Goal: Task Accomplishment & Management: Manage account settings

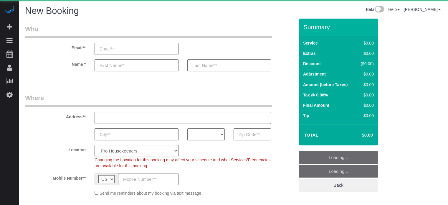
select select "4"
select select "number:9"
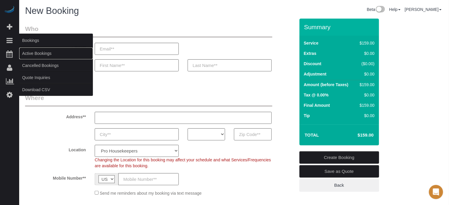
click at [29, 52] on link "Active Bookings" at bounding box center [56, 53] width 74 height 12
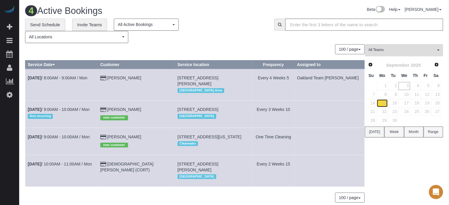
click at [383, 105] on link "15" at bounding box center [381, 103] width 11 height 8
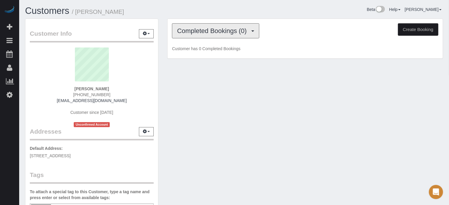
click at [196, 36] on button "Completed Bookings (0)" at bounding box center [215, 30] width 87 height 15
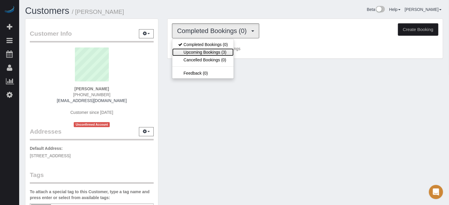
click at [207, 54] on link "Upcoming Bookings (3)" at bounding box center [202, 52] width 61 height 8
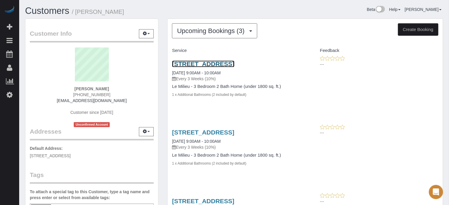
click at [193, 65] on link "[STREET_ADDRESS]" at bounding box center [203, 63] width 62 height 7
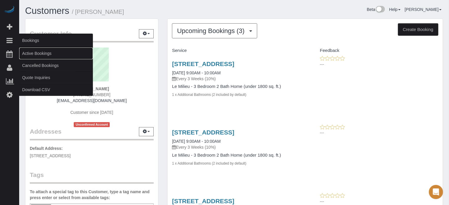
click at [34, 53] on link "Active Bookings" at bounding box center [56, 53] width 74 height 12
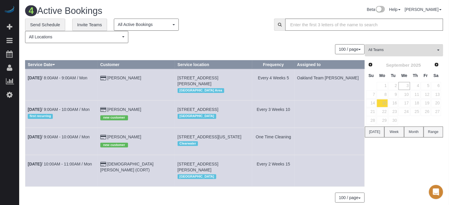
click at [437, 172] on div "All Teams Remove Team Filters Atlanta Team [PERSON_NAME] Atlanta Team [PERSON_N…" at bounding box center [404, 126] width 78 height 164
click at [406, 84] on link "3" at bounding box center [403, 86] width 11 height 8
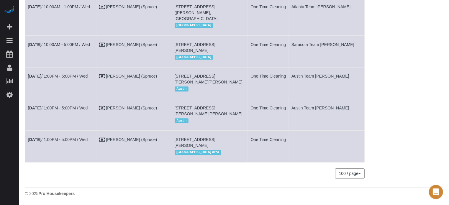
scroll to position [796, 0]
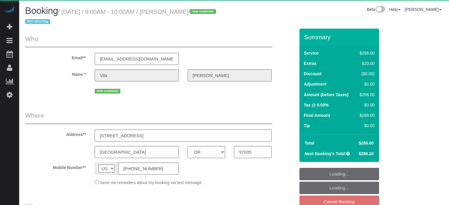
select select "OR"
select select "object:811"
select select "5"
select select "number:9"
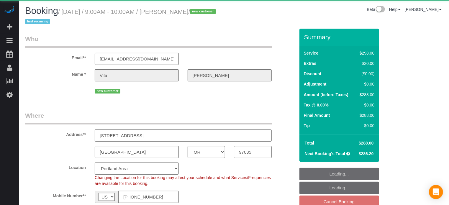
select select "spot47"
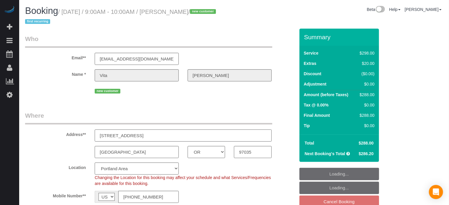
click at [124, 131] on input "120 Kingsgate Rd" at bounding box center [183, 135] width 177 height 12
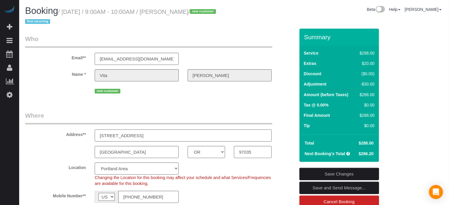
click at [124, 131] on input "120 Kingsgate Rd" at bounding box center [183, 135] width 177 height 12
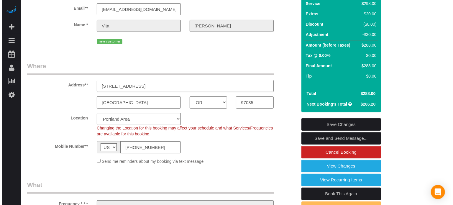
scroll to position [88, 0]
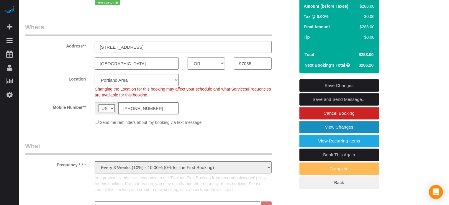
click at [326, 129] on link "View Changes" at bounding box center [339, 127] width 80 height 12
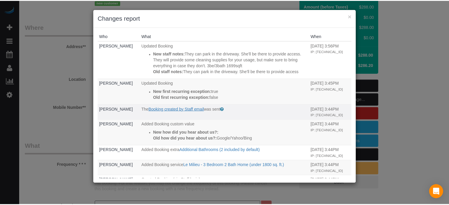
scroll to position [54, 0]
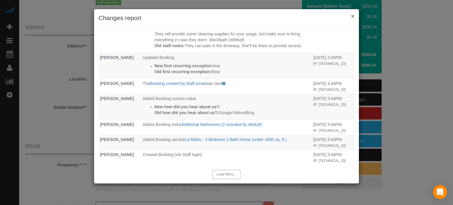
click at [354, 14] on button "×" at bounding box center [353, 16] width 4 height 6
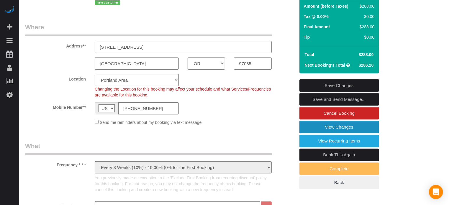
scroll to position [0, 0]
click at [279, 72] on fieldset "Where Address** 120 Kingsgate Rd Lake Oswego AK AL AR AZ CA CO CT DC DE FL GA H…" at bounding box center [160, 76] width 270 height 107
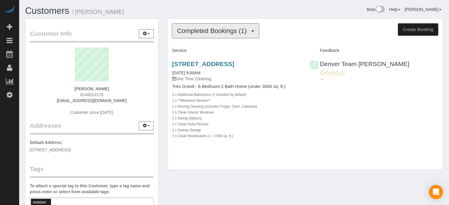
click at [205, 32] on span "Completed Bookings (1)" at bounding box center [213, 30] width 73 height 7
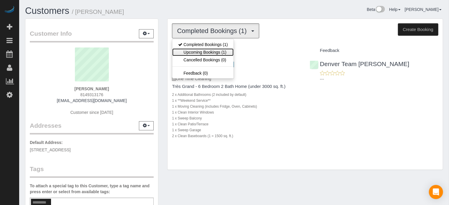
click at [206, 50] on link "Upcoming Bookings (1)" at bounding box center [202, 52] width 61 height 8
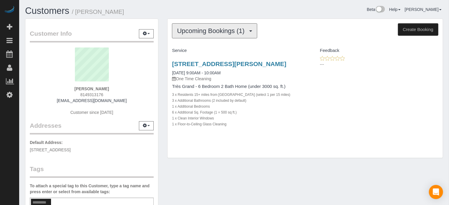
click at [210, 32] on span "Upcoming Bookings (1)" at bounding box center [212, 30] width 70 height 7
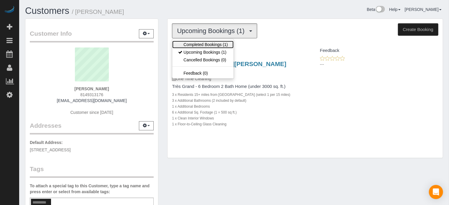
click at [211, 44] on link "Completed Bookings (1)" at bounding box center [202, 45] width 61 height 8
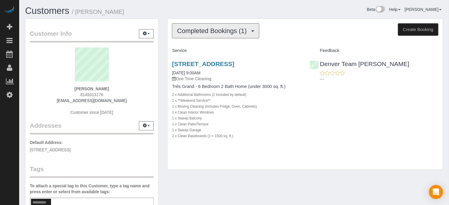
click at [210, 34] on span "Completed Bookings (1)" at bounding box center [213, 30] width 73 height 7
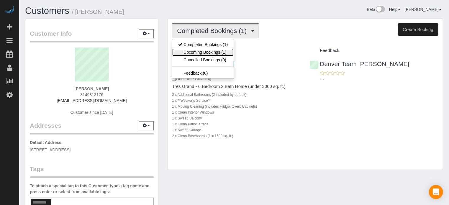
click at [209, 49] on link "Upcoming Bookings (1)" at bounding box center [202, 52] width 61 height 8
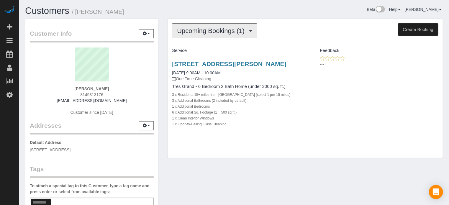
click at [210, 32] on span "Upcoming Bookings (1)" at bounding box center [212, 30] width 70 height 7
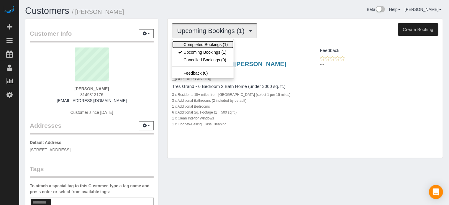
click at [209, 42] on link "Completed Bookings (1)" at bounding box center [202, 45] width 61 height 8
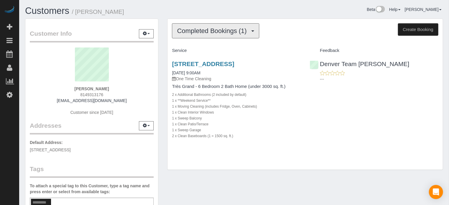
click at [209, 33] on span "Completed Bookings (1)" at bounding box center [213, 30] width 73 height 7
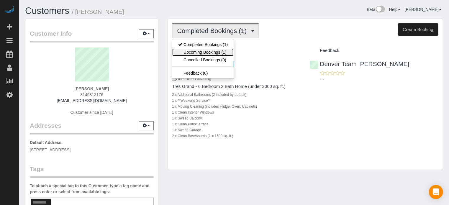
click at [213, 48] on link "Upcoming Bookings (1)" at bounding box center [202, 52] width 61 height 8
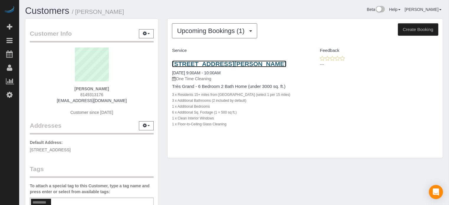
click at [226, 62] on link "1918 Bryce Ct, Evergreen, Denver, CO 80439" at bounding box center [229, 63] width 114 height 7
click at [207, 63] on link "1918 Bryce Ct, Evergreen, Denver, CO 80439" at bounding box center [229, 63] width 114 height 7
click at [210, 63] on link "1918 Bryce Ct, Evergreen, Denver, CO 80439" at bounding box center [229, 63] width 114 height 7
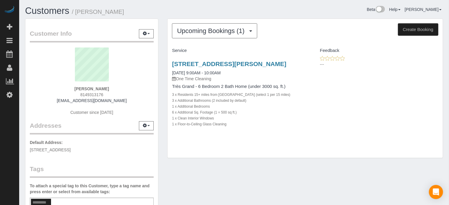
click at [160, 60] on div "Customer Info Edit Contact Info Send Message Email Preferences Special Sales Ta…" at bounding box center [92, 160] width 142 height 283
click at [419, 164] on div "Upcoming Bookings (1) Completed Bookings (1) Upcoming Bookings (1) Cancelled Bo…" at bounding box center [305, 92] width 284 height 146
drag, startPoint x: 169, startPoint y: 62, endPoint x: 243, endPoint y: 132, distance: 102.4
click at [243, 132] on div "1918 Bryce Ct, Evergreen, Denver, CO 80439 09/03/2025 9:00AM - 10:00AM One Time…" at bounding box center [235, 96] width 137 height 83
click at [243, 127] on div "1 x Floor-to-Ceiling Glass Cleaning" at bounding box center [236, 124] width 129 height 6
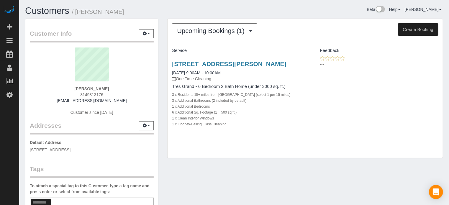
drag, startPoint x: 234, startPoint y: 133, endPoint x: 162, endPoint y: 63, distance: 100.7
click at [162, 63] on div "Customer Info Edit Contact Info Send Message Email Preferences Special Sales Ta…" at bounding box center [234, 160] width 427 height 283
click at [162, 63] on div "Customer Info Edit Contact Info Send Message Email Preferences Special Sales Ta…" at bounding box center [92, 160] width 142 height 283
drag, startPoint x: 168, startPoint y: 63, endPoint x: 248, endPoint y: 134, distance: 106.3
click at [248, 134] on div "1918 Bryce Ct, Evergreen, Denver, CO 80439 09/03/2025 9:00AM - 10:00AM One Time…" at bounding box center [235, 96] width 137 height 83
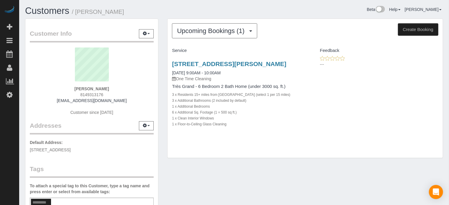
click at [248, 134] on div "1918 Bryce Ct, Evergreen, Denver, CO 80439 09/03/2025 9:00AM - 10:00AM One Time…" at bounding box center [235, 96] width 137 height 83
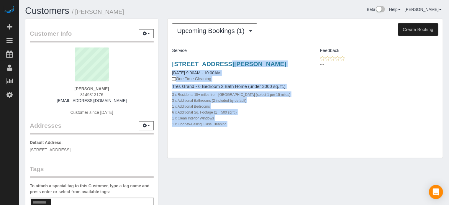
drag, startPoint x: 247, startPoint y: 134, endPoint x: 166, endPoint y: 64, distance: 107.4
click at [166, 64] on div "Upcoming Bookings (1) Completed Bookings (1) Upcoming Bookings (1) Cancelled Bo…" at bounding box center [305, 92] width 284 height 146
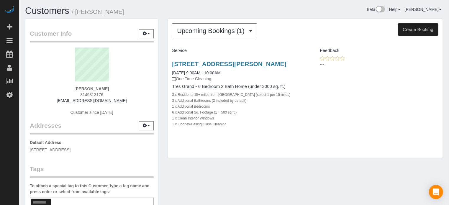
click at [189, 174] on div "Customer Info Edit Contact Info Send Message Email Preferences Special Sales Ta…" at bounding box center [234, 160] width 427 height 283
click at [162, 122] on div "Customer Info Edit Contact Info Send Message Email Preferences Special Sales Ta…" at bounding box center [92, 160] width 142 height 283
drag, startPoint x: 166, startPoint y: 62, endPoint x: 234, endPoint y: 130, distance: 96.3
click at [234, 130] on div "Upcoming Bookings (1) Completed Bookings (1) Upcoming Bookings (1) Cancelled Bo…" at bounding box center [305, 92] width 284 height 146
click at [234, 127] on div "1 x Floor-to-Ceiling Glass Cleaning" at bounding box center [236, 124] width 129 height 6
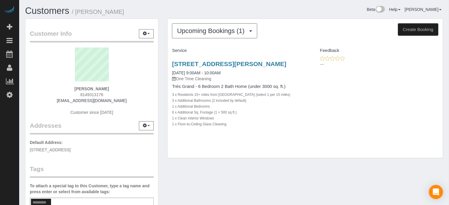
drag, startPoint x: 235, startPoint y: 131, endPoint x: 169, endPoint y: 63, distance: 94.8
click at [169, 63] on div "1918 Bryce Ct, Evergreen, Denver, CO 80439 09/03/2025 9:00AM - 10:00AM One Time…" at bounding box center [235, 96] width 137 height 83
drag, startPoint x: 167, startPoint y: 61, endPoint x: 241, endPoint y: 133, distance: 103.6
click at [241, 133] on div "Upcoming Bookings (1) Completed Bookings (1) Upcoming Bookings (1) Cancelled Bo…" at bounding box center [305, 92] width 284 height 146
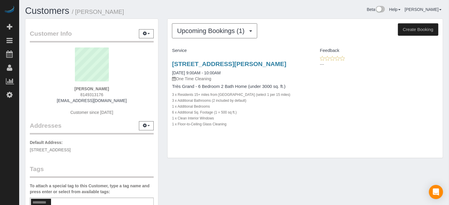
click at [241, 127] on div "1 x Floor-to-Ceiling Glass Cleaning" at bounding box center [236, 124] width 129 height 6
drag, startPoint x: 239, startPoint y: 134, endPoint x: 166, endPoint y: 66, distance: 99.7
click at [166, 66] on div "Upcoming Bookings (1) Completed Bookings (1) Upcoming Bookings (1) Cancelled Bo…" at bounding box center [305, 92] width 284 height 146
drag, startPoint x: 166, startPoint y: 63, endPoint x: 237, endPoint y: 126, distance: 94.8
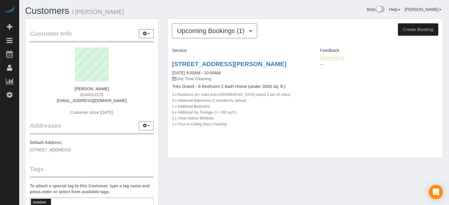
click at [237, 126] on div "Upcoming Bookings (1) Completed Bookings (1) Upcoming Bookings (1) Cancelled Bo…" at bounding box center [305, 92] width 284 height 146
click at [238, 127] on div "1 x Floor-to-Ceiling Glass Cleaning" at bounding box center [236, 124] width 129 height 6
drag, startPoint x: 237, startPoint y: 132, endPoint x: 165, endPoint y: 65, distance: 98.2
click at [165, 65] on div "Upcoming Bookings (1) Completed Bookings (1) Upcoming Bookings (1) Cancelled Bo…" at bounding box center [305, 92] width 284 height 146
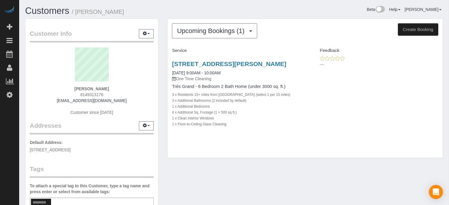
drag, startPoint x: 167, startPoint y: 63, endPoint x: 235, endPoint y: 129, distance: 94.4
click at [235, 129] on div "Upcoming Bookings (1) Completed Bookings (1) Upcoming Bookings (1) Cancelled Bo…" at bounding box center [305, 92] width 284 height 146
click at [235, 127] on div "1 x Floor-to-Ceiling Glass Cleaning" at bounding box center [236, 124] width 129 height 6
drag, startPoint x: 233, startPoint y: 133, endPoint x: 169, endPoint y: 65, distance: 93.0
click at [169, 65] on div "1918 Bryce Ct, Evergreen, Denver, CO 80439 09/03/2025 9:00AM - 10:00AM One Time…" at bounding box center [235, 96] width 137 height 83
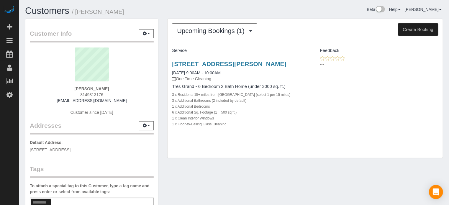
click at [169, 65] on div "1918 Bryce Ct, Evergreen, Denver, CO 80439 09/03/2025 9:00AM - 10:00AM One Time…" at bounding box center [235, 96] width 137 height 83
click at [168, 62] on div "1918 Bryce Ct, Evergreen, Denver, CO 80439 09/03/2025 9:00AM - 10:00AM One Time…" at bounding box center [235, 96] width 137 height 83
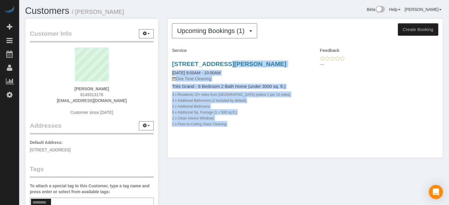
drag, startPoint x: 171, startPoint y: 63, endPoint x: 237, endPoint y: 134, distance: 96.3
click at [237, 134] on div "1918 Bryce Ct, Evergreen, Denver, CO 80439 09/03/2025 9:00AM - 10:00AM One Time…" at bounding box center [235, 96] width 137 height 83
drag, startPoint x: 226, startPoint y: 128, endPoint x: 169, endPoint y: 64, distance: 85.8
click at [169, 64] on div "1918 Bryce Ct, Evergreen, Denver, CO 80439 09/03/2025 9:00AM - 10:00AM One Time…" at bounding box center [235, 96] width 137 height 83
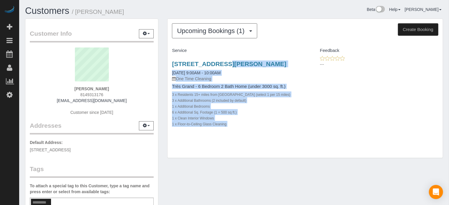
click at [167, 63] on div "Upcoming Bookings (1) Completed Bookings (1) Upcoming Bookings (1) Cancelled Bo…" at bounding box center [305, 92] width 284 height 146
click at [166, 62] on div "Upcoming Bookings (1) Completed Bookings (1) Upcoming Bookings (1) Cancelled Bo…" at bounding box center [305, 92] width 284 height 146
drag, startPoint x: 166, startPoint y: 62, endPoint x: 230, endPoint y: 130, distance: 93.0
click at [230, 130] on div "Upcoming Bookings (1) Completed Bookings (1) Upcoming Bookings (1) Cancelled Bo…" at bounding box center [305, 92] width 284 height 146
click at [233, 127] on div "1 x Floor-to-Ceiling Glass Cleaning" at bounding box center [236, 124] width 129 height 6
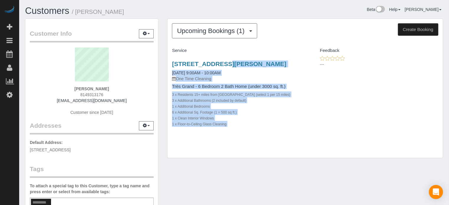
click at [231, 127] on div "1 x Floor-to-Ceiling Glass Cleaning" at bounding box center [236, 124] width 129 height 6
drag, startPoint x: 235, startPoint y: 132, endPoint x: 169, endPoint y: 63, distance: 94.7
click at [169, 63] on div "1918 Bryce Ct, Evergreen, Denver, CO 80439 09/03/2025 9:00AM - 10:00AM One Time…" at bounding box center [235, 96] width 137 height 83
click at [166, 63] on div "Upcoming Bookings (1) Completed Bookings (1) Upcoming Bookings (1) Cancelled Bo…" at bounding box center [305, 92] width 284 height 146
drag, startPoint x: 167, startPoint y: 63, endPoint x: 236, endPoint y: 131, distance: 96.5
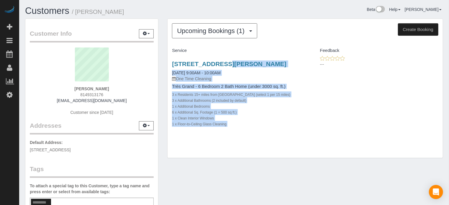
click at [236, 131] on div "1918 Bryce Ct, Evergreen, Denver, CO 80439 09/03/2025 9:00AM - 10:00AM One Time…" at bounding box center [235, 96] width 137 height 83
click at [236, 127] on div "1 x Floor-to-Ceiling Glass Cleaning" at bounding box center [236, 124] width 129 height 6
drag, startPoint x: 237, startPoint y: 132, endPoint x: 167, endPoint y: 65, distance: 97.1
click at [167, 65] on div "Upcoming Bookings (1) Completed Bookings (1) Upcoming Bookings (1) Cancelled Bo…" at bounding box center [305, 92] width 284 height 146
click at [165, 64] on div "Upcoming Bookings (1) Completed Bookings (1) Upcoming Bookings (1) Cancelled Bo…" at bounding box center [305, 92] width 284 height 146
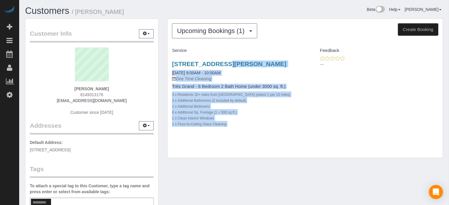
click at [165, 63] on div "Upcoming Bookings (1) Completed Bookings (1) Upcoming Bookings (1) Cancelled Bo…" at bounding box center [305, 92] width 284 height 146
drag, startPoint x: 165, startPoint y: 63, endPoint x: 237, endPoint y: 134, distance: 100.9
click at [237, 134] on div "Upcoming Bookings (1) Completed Bookings (1) Upcoming Bookings (1) Cancelled Bo…" at bounding box center [305, 92] width 284 height 146
click at [237, 134] on div "1918 Bryce Ct, Evergreen, Denver, CO 80439 09/03/2025 9:00AM - 10:00AM One Time…" at bounding box center [235, 96] width 137 height 83
drag, startPoint x: 211, startPoint y: 121, endPoint x: 169, endPoint y: 66, distance: 69.1
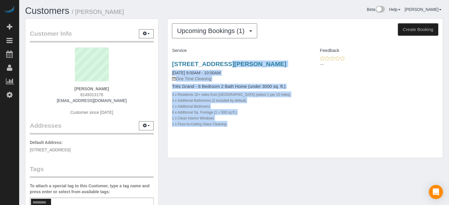
click at [169, 66] on div "1918 Bryce Ct, Evergreen, Denver, CO 80439 09/03/2025 9:00AM - 10:00AM One Time…" at bounding box center [235, 96] width 137 height 83
click at [164, 65] on div "Upcoming Bookings (1) Completed Bookings (1) Upcoming Bookings (1) Cancelled Bo…" at bounding box center [305, 92] width 284 height 146
drag, startPoint x: 164, startPoint y: 63, endPoint x: 233, endPoint y: 133, distance: 97.8
click at [233, 133] on div "Upcoming Bookings (1) Completed Bookings (1) Upcoming Bookings (1) Cancelled Bo…" at bounding box center [305, 92] width 284 height 146
click at [233, 127] on div "1 x Floor-to-Ceiling Glass Cleaning" at bounding box center [236, 124] width 129 height 6
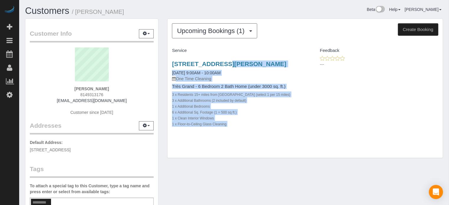
drag, startPoint x: 236, startPoint y: 133, endPoint x: 165, endPoint y: 66, distance: 97.4
click at [165, 66] on div "Upcoming Bookings (1) Completed Bookings (1) Upcoming Bookings (1) Cancelled Bo…" at bounding box center [305, 92] width 284 height 146
click at [164, 65] on div "Upcoming Bookings (1) Completed Bookings (1) Upcoming Bookings (1) Cancelled Bo…" at bounding box center [305, 92] width 284 height 146
click at [166, 63] on div "Upcoming Bookings (1) Completed Bookings (1) Upcoming Bookings (1) Cancelled Bo…" at bounding box center [305, 92] width 284 height 146
drag, startPoint x: 167, startPoint y: 62, endPoint x: 234, endPoint y: 130, distance: 95.5
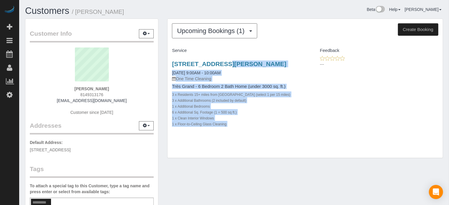
click at [234, 130] on div "1918 Bryce Ct, Evergreen, Denver, CO 80439 09/03/2025 9:00AM - 10:00AM One Time…" at bounding box center [235, 96] width 137 height 83
click at [234, 127] on div "1 x Floor-to-Ceiling Glass Cleaning" at bounding box center [236, 124] width 129 height 6
drag, startPoint x: 235, startPoint y: 131, endPoint x: 167, endPoint y: 66, distance: 93.2
click at [167, 66] on div "1918 Bryce Ct, Evergreen, Denver, CO 80439 09/03/2025 9:00AM - 10:00AM One Time…" at bounding box center [235, 96] width 137 height 83
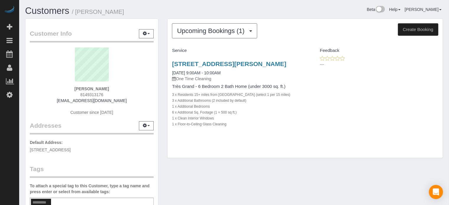
click at [418, 89] on div "1918 Bryce Ct, Evergreen, Denver, CO 80439 09/03/2025 9:00AM - 10:00AM One Time…" at bounding box center [304, 96] width 275 height 83
click at [244, 60] on div "1918 Bryce Ct, Evergreen, Denver, CO 80439 09/03/2025 9:00AM - 10:00AM One Time…" at bounding box center [235, 96] width 137 height 83
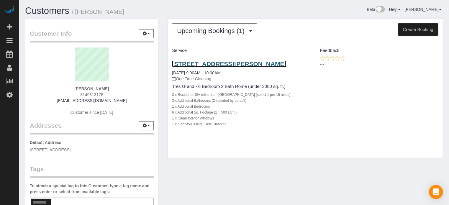
click at [245, 64] on link "[STREET_ADDRESS][PERSON_NAME]" at bounding box center [229, 63] width 114 height 7
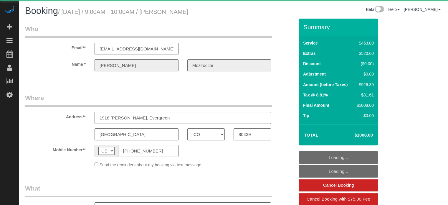
select select "CO"
select select "object:805"
select select "6"
select select "number:9"
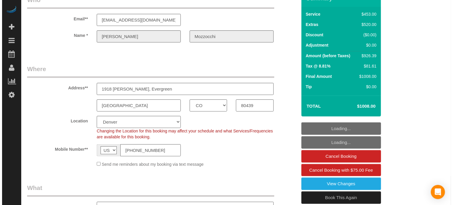
scroll to position [88, 0]
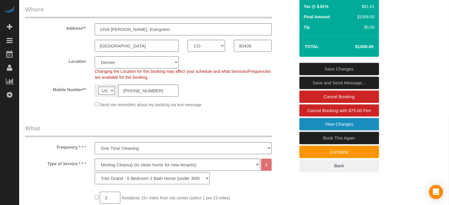
click at [318, 122] on link "View Changes" at bounding box center [339, 124] width 80 height 12
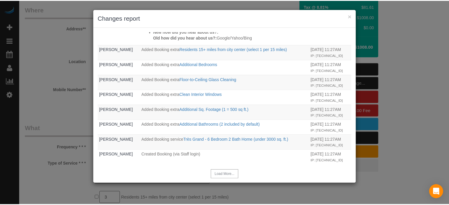
scroll to position [320, 0]
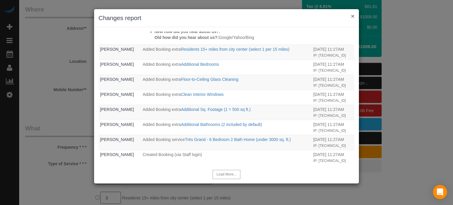
click at [353, 15] on button "×" at bounding box center [353, 16] width 4 height 6
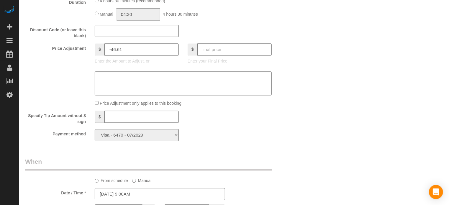
scroll to position [0, 0]
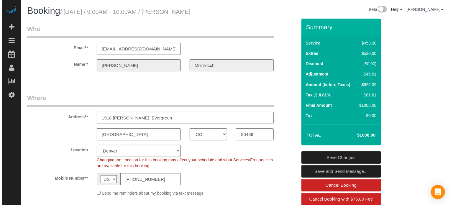
scroll to position [88, 0]
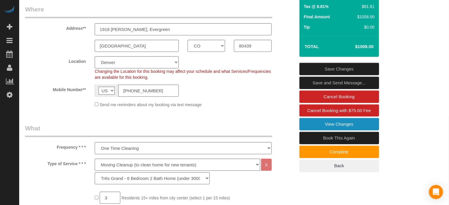
click at [340, 128] on link "View Changes" at bounding box center [339, 124] width 80 height 12
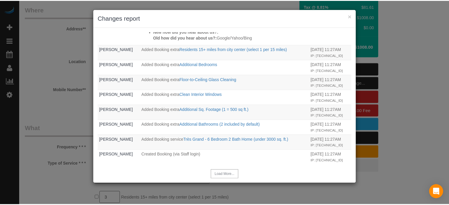
scroll to position [320, 0]
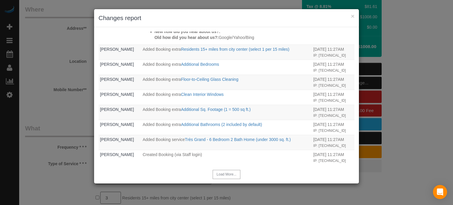
click at [279, 15] on h3 "Changes report" at bounding box center [226, 18] width 256 height 9
click at [352, 17] on button "×" at bounding box center [353, 16] width 4 height 6
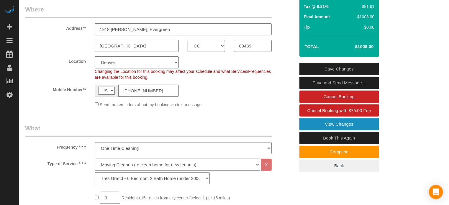
scroll to position [0, 0]
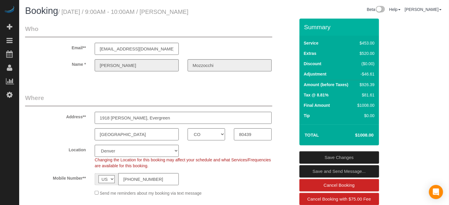
drag, startPoint x: 431, startPoint y: 115, endPoint x: 392, endPoint y: 69, distance: 60.0
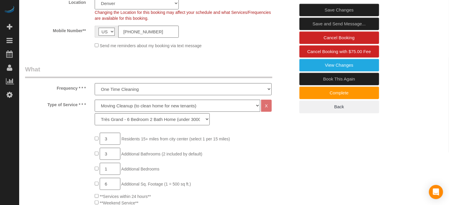
scroll to position [88, 0]
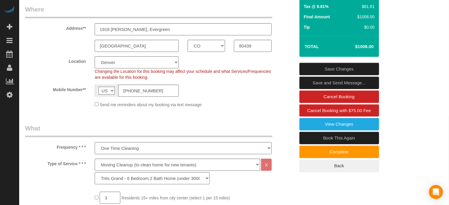
click at [37, 103] on div "Send me reminders about my booking via text message" at bounding box center [160, 104] width 279 height 6
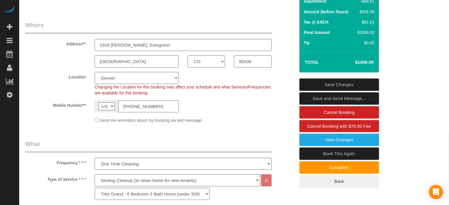
scroll to position [59, 0]
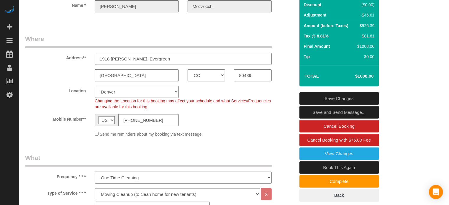
click at [241, 100] on span "Changing the Location for this booking may affect your schedule and what Servic…" at bounding box center [183, 103] width 176 height 11
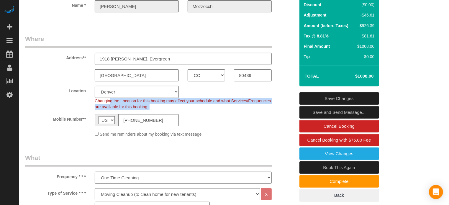
click at [241, 100] on span "Changing the Location for this booking may affect your schedule and what Servic…" at bounding box center [183, 103] width 176 height 11
drag, startPoint x: 442, startPoint y: 153, endPoint x: 406, endPoint y: 150, distance: 36.3
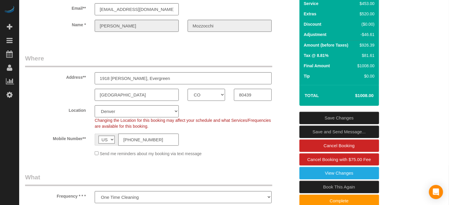
scroll to position [0, 0]
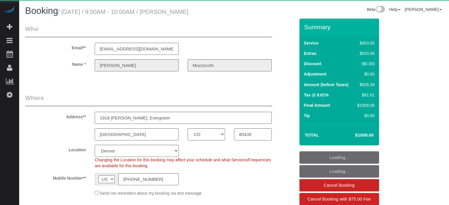
select select "CO"
select select "number:9"
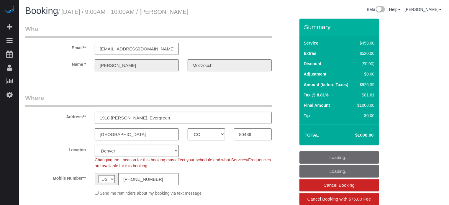
select select "object:676"
select select "6"
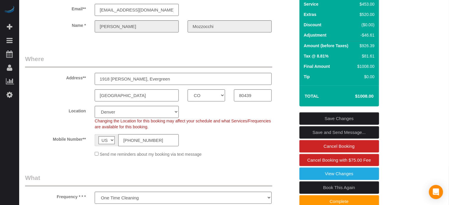
scroll to position [39, 0]
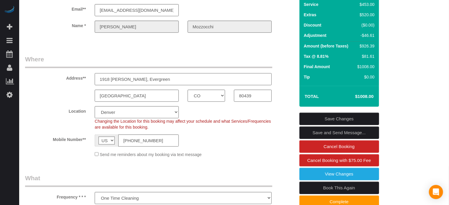
click at [149, 80] on input "1918 [PERSON_NAME], Evergreen" at bounding box center [183, 79] width 177 height 12
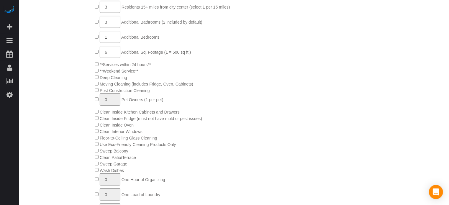
scroll to position [0, 0]
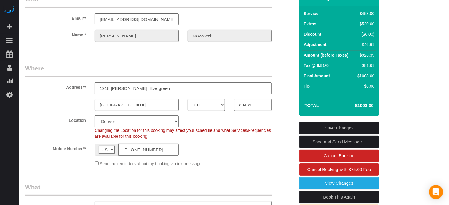
scroll to position [59, 0]
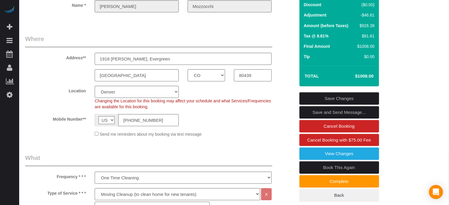
click at [250, 74] on input "80439" at bounding box center [252, 75] width 37 height 12
click at [153, 55] on input "1918 [PERSON_NAME], Evergreen" at bounding box center [183, 59] width 177 height 12
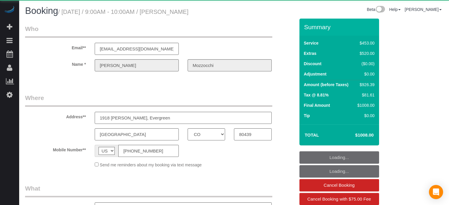
select select "CO"
select select "object:681"
select select "string:fspay-e40ec554-a9d2-478a-bbd9-831f4c2f600c"
select select "number:9"
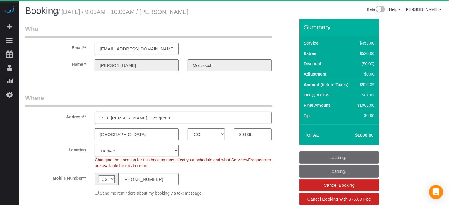
select select "6"
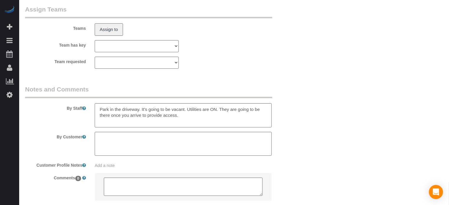
scroll to position [938, 0]
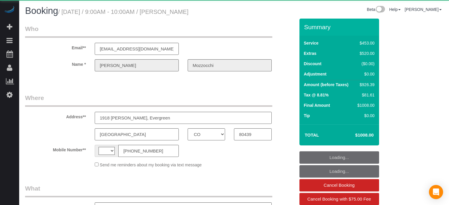
select select "CO"
select select "string:[GEOGRAPHIC_DATA]"
select select "object:586"
select select "string:fspay-e40ec554-a9d2-478a-bbd9-831f4c2f600c"
select select "number:9"
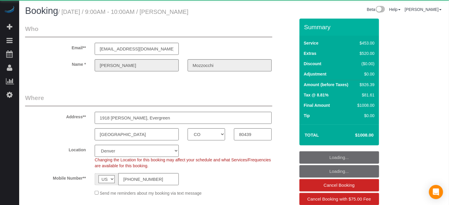
select select "object:810"
select select "6"
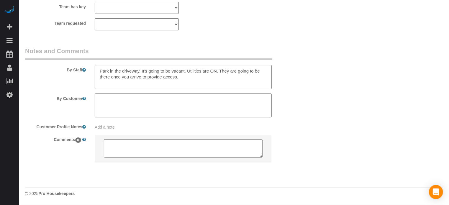
scroll to position [997, 0]
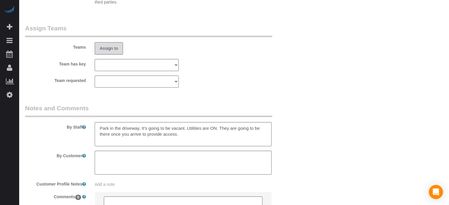
click at [107, 52] on button "Assign to" at bounding box center [109, 48] width 28 height 12
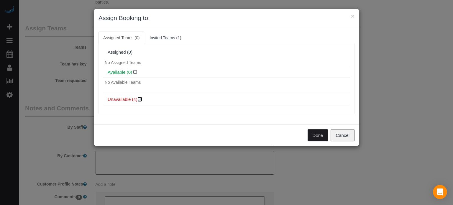
click at [141, 98] on icon at bounding box center [141, 99] width 4 height 4
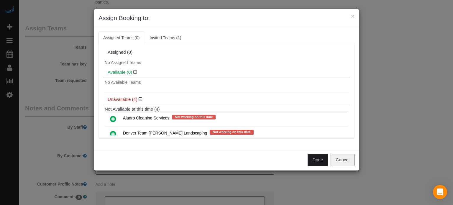
click at [111, 119] on icon at bounding box center [113, 118] width 6 height 7
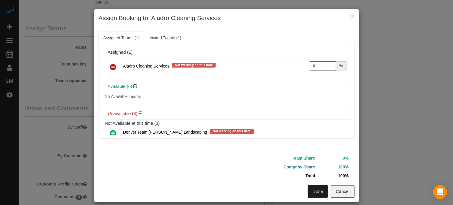
click at [320, 190] on button "Done" at bounding box center [317, 191] width 21 height 12
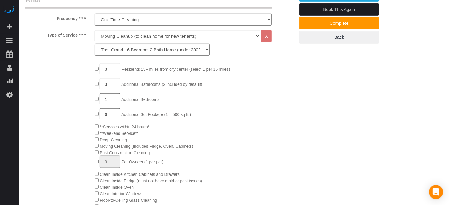
scroll to position [0, 0]
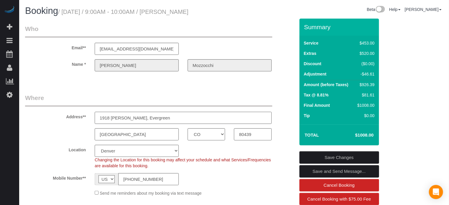
click at [162, 121] on input "1918 [PERSON_NAME], Evergreen" at bounding box center [183, 118] width 177 height 12
drag, startPoint x: 8, startPoint y: 135, endPoint x: 36, endPoint y: 132, distance: 27.9
click at [8, 135] on div "Beta Add Booking Bookings Active Bookings Cancelled Bookings Quote Inquiries Do…" at bounding box center [9, 102] width 19 height 205
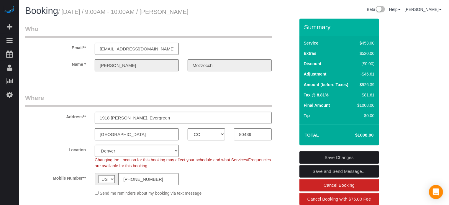
click at [129, 131] on input "[GEOGRAPHIC_DATA]" at bounding box center [137, 134] width 84 height 12
click at [12, 152] on div "Beta Add Booking Bookings Active Bookings Cancelled Bookings Quote Inquiries Do…" at bounding box center [9, 102] width 19 height 205
click at [254, 133] on input "80439" at bounding box center [252, 134] width 37 height 12
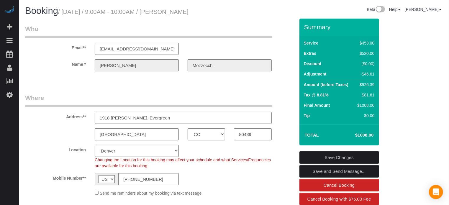
drag, startPoint x: 444, startPoint y: 113, endPoint x: 451, endPoint y: 86, distance: 27.9
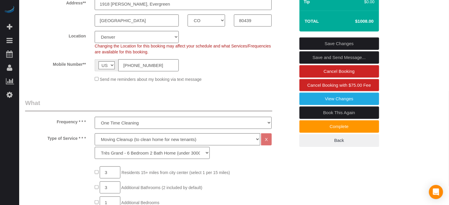
scroll to position [77, 0]
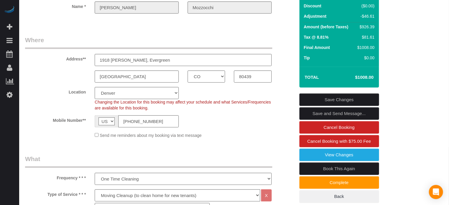
scroll to position [0, 0]
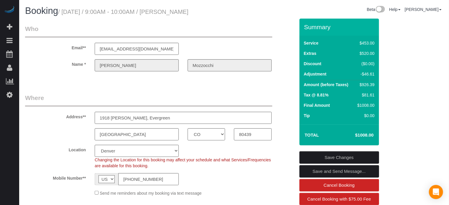
click at [284, 74] on sui-booking-customer "Email** andreabechtel@gmail.com Name * Andrea Mozzocchi" at bounding box center [160, 50] width 270 height 53
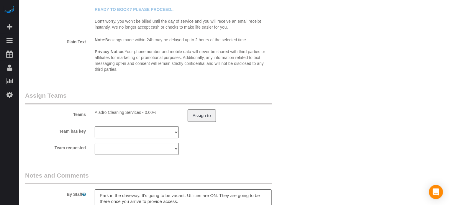
scroll to position [940, 0]
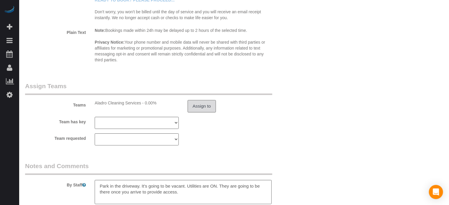
click at [208, 107] on button "Assign to" at bounding box center [201, 106] width 28 height 12
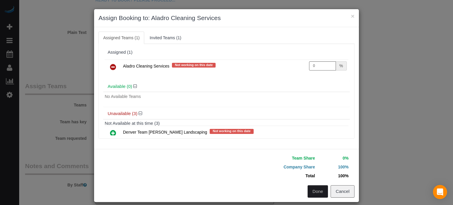
click at [110, 66] on icon at bounding box center [113, 66] width 6 height 7
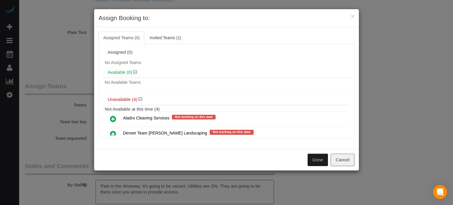
click at [318, 161] on button "Done" at bounding box center [317, 160] width 21 height 12
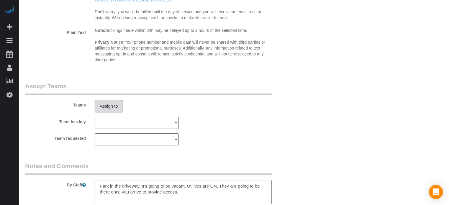
scroll to position [0, 0]
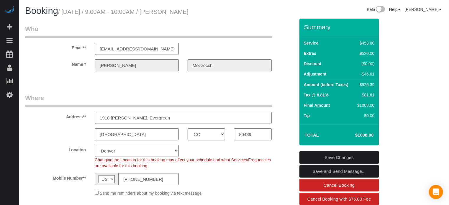
click at [345, 156] on link "Save Changes" at bounding box center [339, 157] width 80 height 12
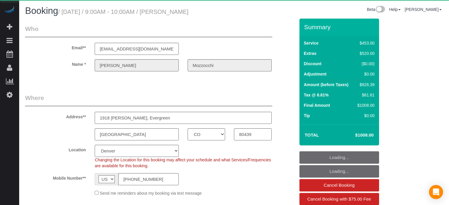
select select "CO"
select select "object:681"
select select "6"
select select "number:9"
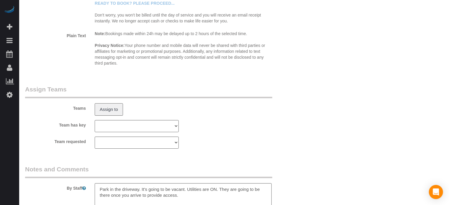
scroll to position [940, 0]
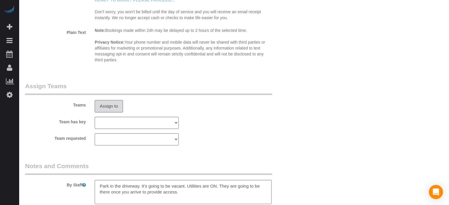
click at [112, 104] on button "Assign to" at bounding box center [109, 106] width 28 height 12
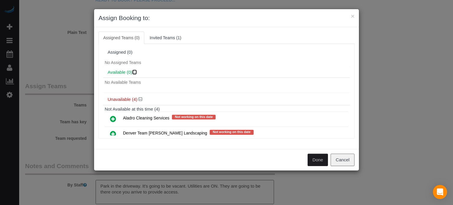
click at [135, 70] on icon at bounding box center [135, 72] width 4 height 4
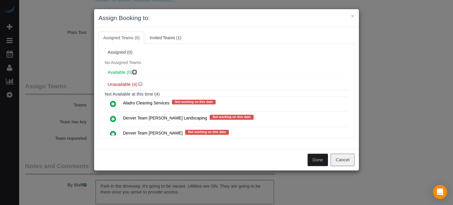
click at [135, 70] on icon at bounding box center [135, 72] width 4 height 4
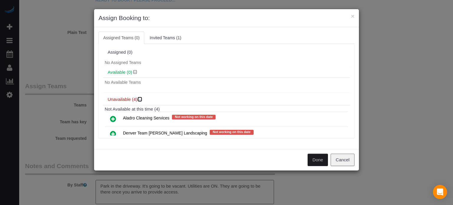
click at [139, 98] on icon at bounding box center [141, 99] width 4 height 4
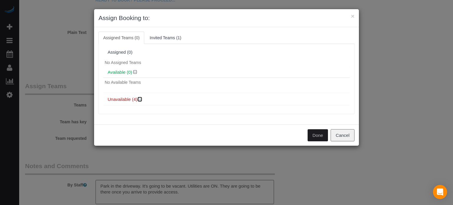
click at [139, 98] on icon at bounding box center [141, 99] width 4 height 4
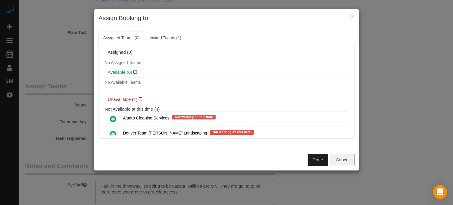
click at [115, 116] on icon at bounding box center [113, 118] width 6 height 7
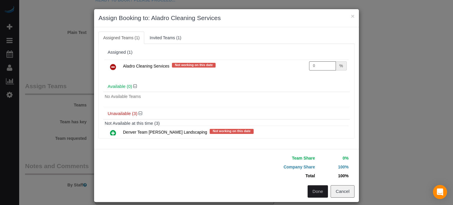
click at [317, 187] on button "Done" at bounding box center [317, 191] width 21 height 12
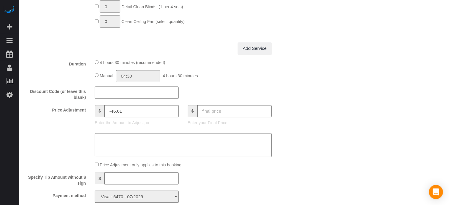
scroll to position [0, 0]
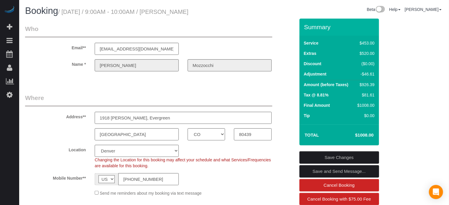
click at [336, 154] on link "Save Changes" at bounding box center [339, 157] width 80 height 12
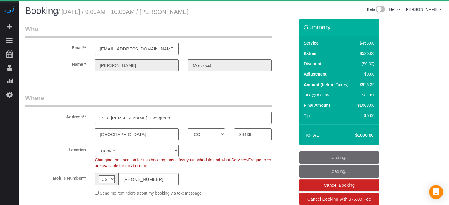
select select "CO"
select select "6"
select select "number:9"
select select "object:816"
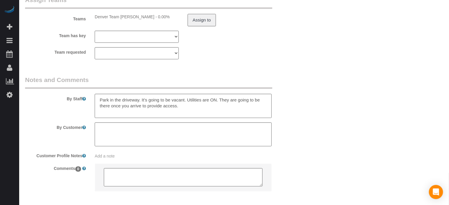
scroll to position [996, 0]
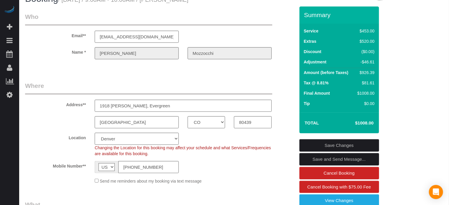
scroll to position [18, 0]
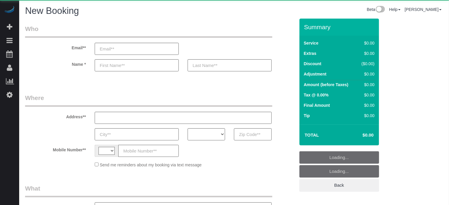
select select "string:[GEOGRAPHIC_DATA]"
select select "object:602"
select select "number:9"
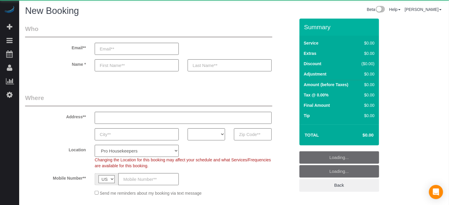
select select "object:1181"
select select "4"
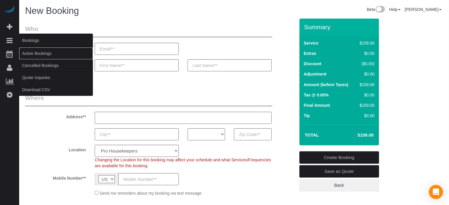
click at [34, 52] on link "Active Bookings" at bounding box center [56, 53] width 74 height 12
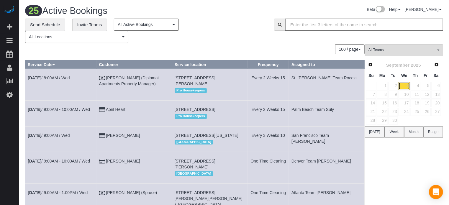
click at [403, 85] on link "3" at bounding box center [403, 86] width 11 height 8
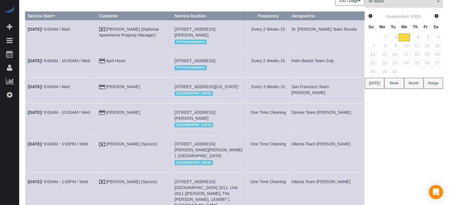
scroll to position [59, 0]
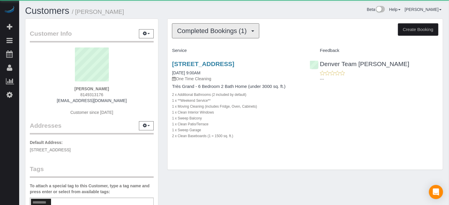
click at [220, 35] on button "Completed Bookings (1)" at bounding box center [215, 30] width 87 height 15
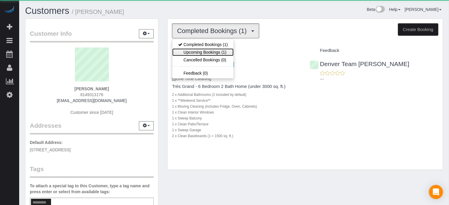
click at [222, 49] on link "Upcoming Bookings (1)" at bounding box center [202, 52] width 61 height 8
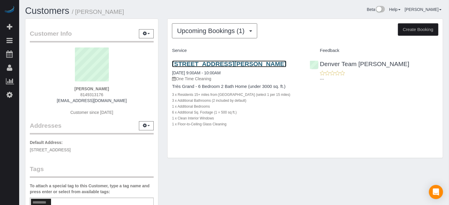
click at [213, 65] on link "[STREET_ADDRESS][PERSON_NAME]" at bounding box center [229, 63] width 114 height 7
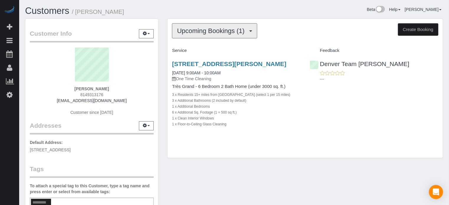
click at [235, 33] on span "Upcoming Bookings (1)" at bounding box center [212, 30] width 70 height 7
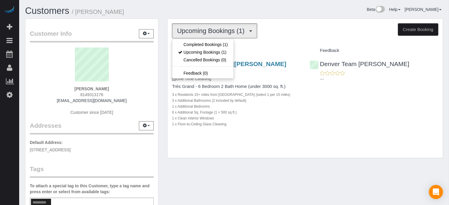
click at [276, 9] on div "Beta Help Help Docs Take a Tour Contact Support Edgar Uro My Account Change Pas…" at bounding box center [340, 11] width 213 height 10
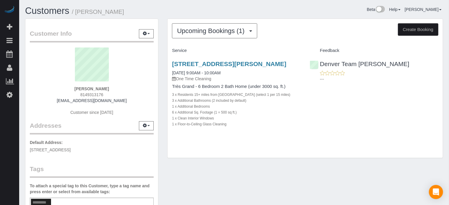
click at [411, 125] on div "1918 Bryce Ct, Evergreen, Denver, CO 80439 09/03/2025 9:00AM - 10:00AM One Time…" at bounding box center [304, 96] width 275 height 83
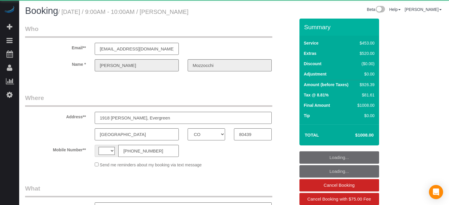
select select "CO"
select select "string:[GEOGRAPHIC_DATA]"
select select "object:592"
select select "string:fspay-e40ec554-a9d2-478a-bbd9-831f4c2f600c"
select select "number:9"
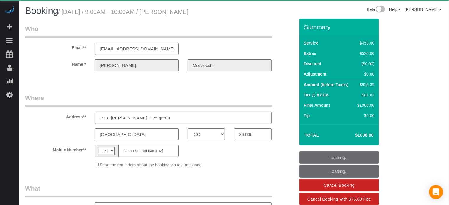
select select "object:816"
select select "6"
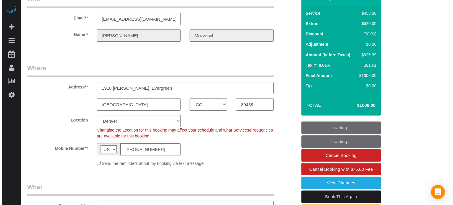
scroll to position [88, 0]
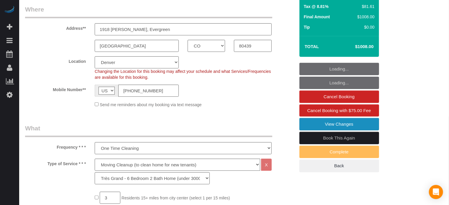
click at [310, 127] on link "View Changes" at bounding box center [339, 124] width 80 height 12
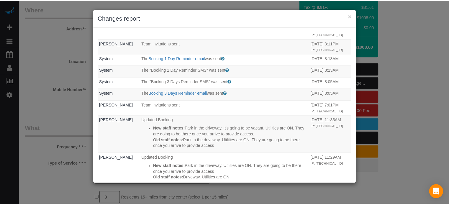
scroll to position [0, 0]
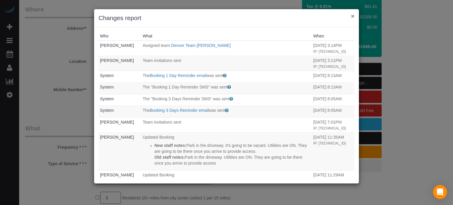
drag, startPoint x: 352, startPoint y: 16, endPoint x: 355, endPoint y: 18, distance: 3.4
click at [352, 16] on button "×" at bounding box center [353, 16] width 4 height 6
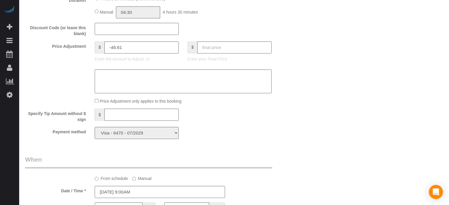
scroll to position [619, 0]
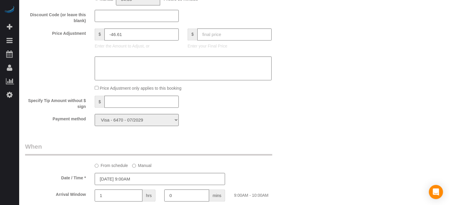
drag, startPoint x: 423, startPoint y: 126, endPoint x: 433, endPoint y: 121, distance: 10.9
click at [423, 126] on div "Who Email** andreabechtel@gmail.com Name * Andrea Mozzocchi Where Address** 191…" at bounding box center [234, 10] width 418 height 1221
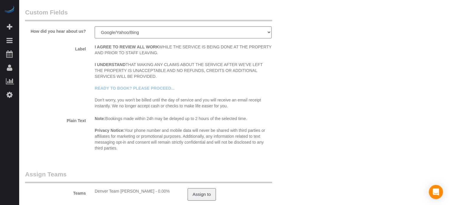
scroll to position [940, 0]
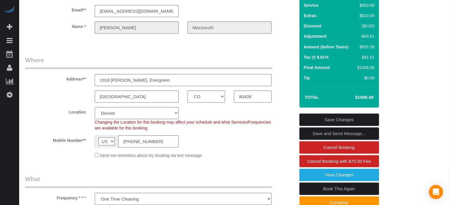
scroll to position [77, 0]
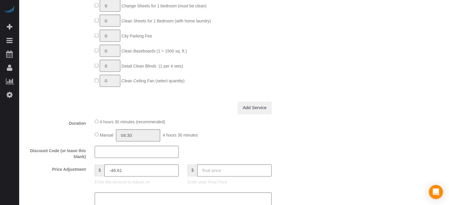
scroll to position [0, 0]
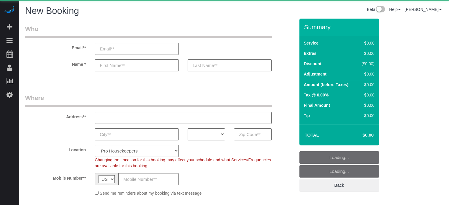
select select "4"
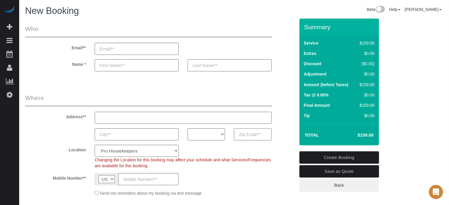
click at [253, 136] on input "text" at bounding box center [252, 134] width 37 height 12
click at [246, 104] on legend "Where" at bounding box center [148, 99] width 247 height 13
click at [248, 131] on input "text" at bounding box center [252, 134] width 37 height 12
paste input "77522"
type input "77522"
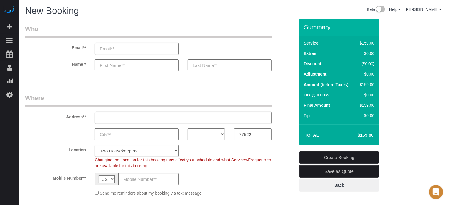
click at [207, 134] on select "AK AL AR AZ CA CO CT DC DE [GEOGRAPHIC_DATA] [GEOGRAPHIC_DATA] HI IA ID IL IN K…" at bounding box center [205, 134] width 37 height 12
select select "[GEOGRAPHIC_DATA]"
click at [187, 128] on select "AK AL AR AZ CA CO CT DC DE [GEOGRAPHIC_DATA] [GEOGRAPHIC_DATA] HI IA ID IL IN K…" at bounding box center [205, 134] width 37 height 12
click at [149, 153] on select "Pro Housekeepers [GEOGRAPHIC_DATA] [GEOGRAPHIC_DATA] [GEOGRAPHIC_DATA] [GEOGRAP…" at bounding box center [137, 151] width 84 height 12
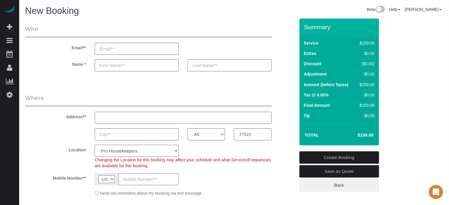
select select "15"
click at [95, 145] on select "Pro Housekeepers Atlanta Austin Boston Chicago Cincinnati Clearwater Denver Ft …" at bounding box center [137, 151] width 84 height 12
select select "object:1190"
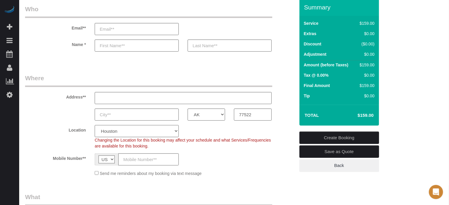
scroll to position [29, 0]
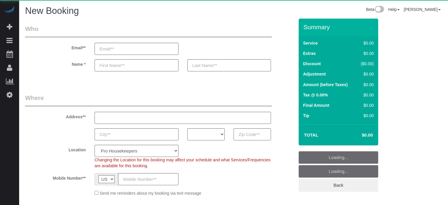
select select "number:9"
select select "object:1181"
select select "4"
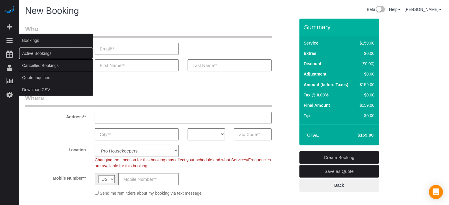
click at [34, 51] on link "Active Bookings" at bounding box center [56, 53] width 74 height 12
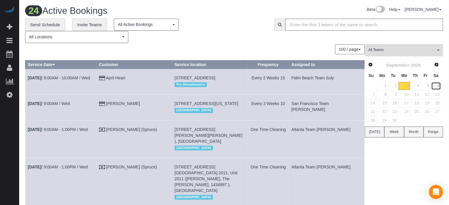
click at [438, 86] on link "6" at bounding box center [436, 86] width 10 height 8
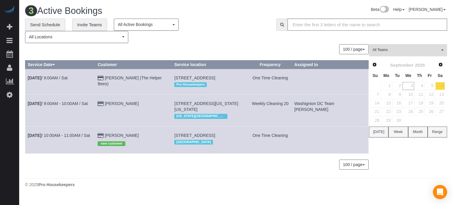
drag, startPoint x: 442, startPoint y: 166, endPoint x: 375, endPoint y: 132, distance: 75.4
click at [442, 166] on div "All Teams Remove Team Filters Atlanta Team Andrea Atlanta Team Eliane Atlanta T…" at bounding box center [408, 109] width 78 height 131
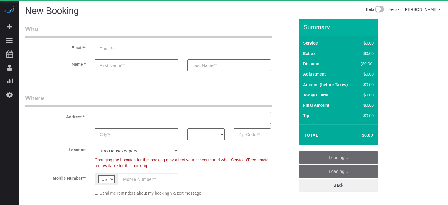
select select "4"
select select "number:9"
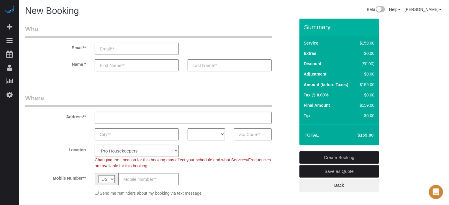
click at [256, 136] on input "text" at bounding box center [252, 134] width 37 height 12
paste input "95391"
type input "95391"
click at [222, 132] on select "AK AL AR AZ CA CO CT DC DE [GEOGRAPHIC_DATA] [GEOGRAPHIC_DATA] HI IA ID IL IN K…" at bounding box center [205, 134] width 37 height 12
select select "CA"
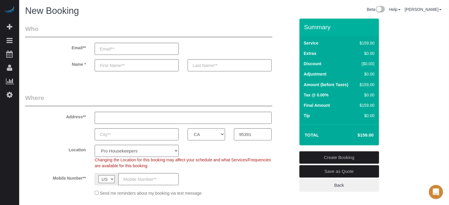
click at [187, 128] on select "AK AL AR AZ CA CO CT DC DE FL GA HI IA ID IL IN KS KY LA MA MD ME MI MN MO MS M…" at bounding box center [205, 134] width 37 height 12
drag, startPoint x: 164, startPoint y: 153, endPoint x: 162, endPoint y: 145, distance: 8.5
click at [164, 153] on select "Pro Housekeepers Atlanta Austin Boston Chicago Cincinnati Clearwater Denver Ft …" at bounding box center [137, 151] width 84 height 12
select select "5"
click at [95, 145] on select "Pro Housekeepers Atlanta Austin Boston Chicago Cincinnati Clearwater Denver Ft …" at bounding box center [137, 151] width 84 height 12
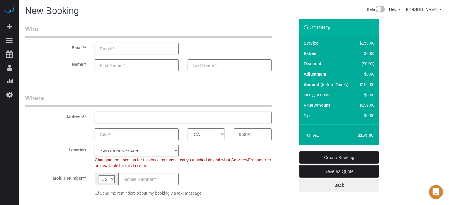
select select "object:1190"
select select "204"
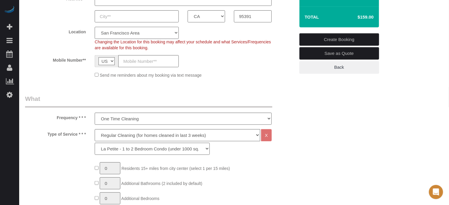
scroll to position [147, 0]
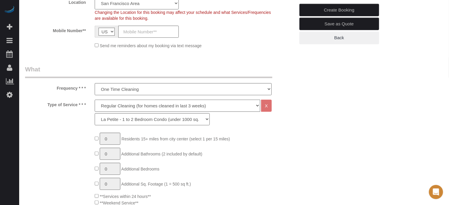
click at [112, 105] on select "Deep Cleaning (for homes that have not been cleaned in 3+ weeks) Spruce Regular…" at bounding box center [177, 106] width 165 height 12
select select "5"
click at [95, 100] on select "Deep Cleaning (for homes that have not been cleaned in 3+ weeks) Spruce Regular…" at bounding box center [177, 106] width 165 height 12
click at [113, 120] on select "La Petite - 1 to 2 Bedroom Condo (under 1000 sq. ft.) La Petite II - 2 Bedroom …" at bounding box center [152, 119] width 115 height 12
select select "212"
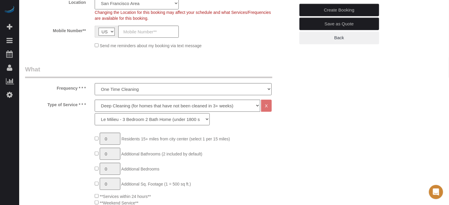
click at [95, 113] on select "La Petite - 1 to 2 Bedroom Condo (under 1000 sq. ft.) La Petite II - 2 Bedroom …" at bounding box center [152, 119] width 115 height 12
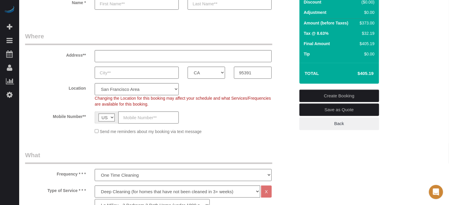
scroll to position [29, 0]
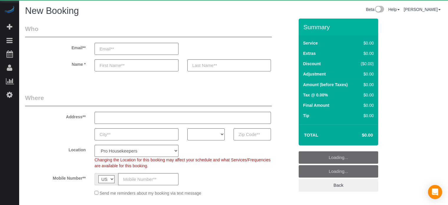
select select "number:9"
select select "object:1181"
select select "4"
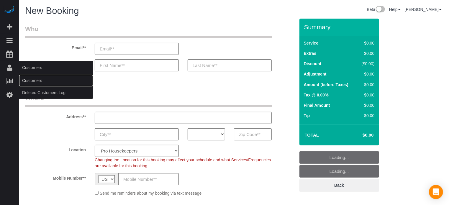
click at [33, 79] on link "Customers" at bounding box center [56, 81] width 74 height 12
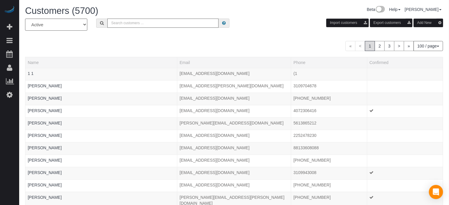
click at [146, 24] on input "text" at bounding box center [162, 23] width 111 height 9
click at [165, 24] on input "d" at bounding box center [162, 23] width 111 height 9
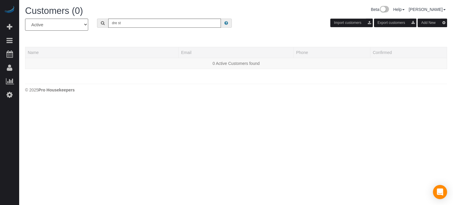
click at [163, 28] on div "All Active Archived dre st Import customers Export customers Add New" at bounding box center [236, 27] width 431 height 17
click at [163, 24] on input "dre st" at bounding box center [164, 23] width 113 height 9
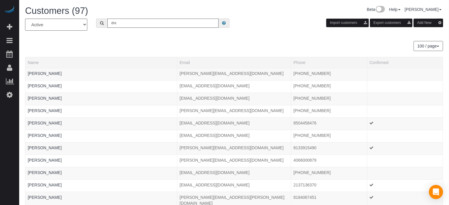
click at [122, 24] on input "dre" at bounding box center [162, 23] width 111 height 9
type input "d"
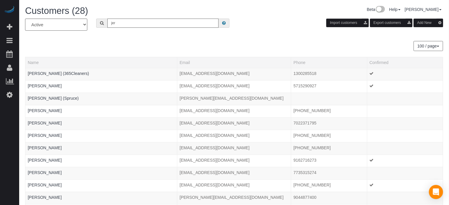
click at [135, 24] on input "jer" at bounding box center [162, 23] width 111 height 9
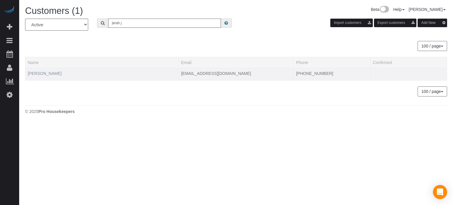
type input "jerah j"
click at [40, 73] on link "[PERSON_NAME]" at bounding box center [45, 73] width 34 height 5
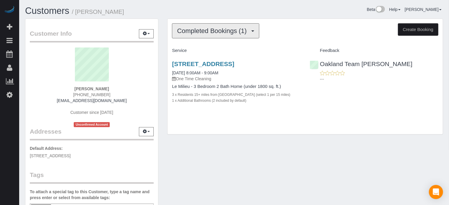
click at [222, 36] on button "Completed Bookings (1)" at bounding box center [215, 30] width 87 height 15
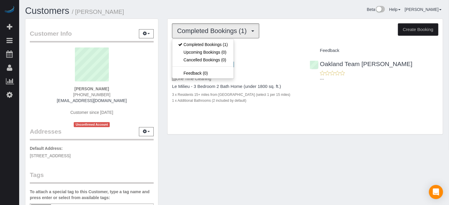
click at [294, 31] on div "Completed Bookings (1) Completed Bookings (1) Upcoming Bookings (0) Cancelled B…" at bounding box center [305, 30] width 266 height 15
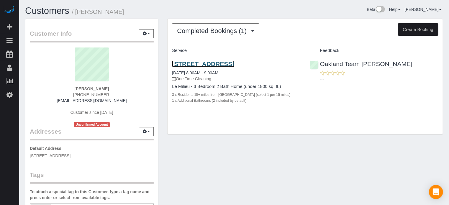
click at [204, 64] on link "[STREET_ADDRESS]" at bounding box center [203, 63] width 62 height 7
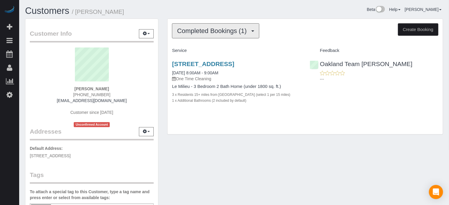
click at [212, 30] on span "Completed Bookings (1)" at bounding box center [213, 30] width 73 height 7
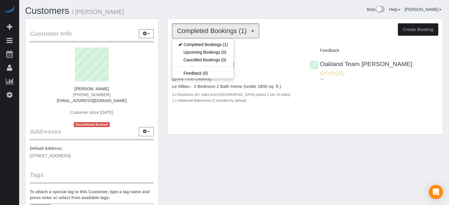
click at [166, 54] on div "Completed Bookings (1) Completed Bookings (1) Upcoming Bookings (0) Cancelled B…" at bounding box center [305, 80] width 284 height 122
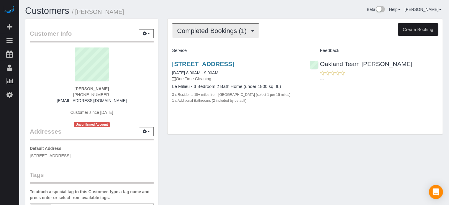
click at [233, 26] on button "Completed Bookings (1)" at bounding box center [215, 30] width 87 height 15
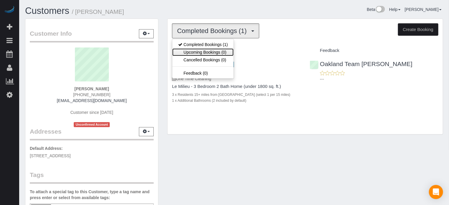
click at [205, 50] on link "Upcoming Bookings (0)" at bounding box center [202, 52] width 61 height 8
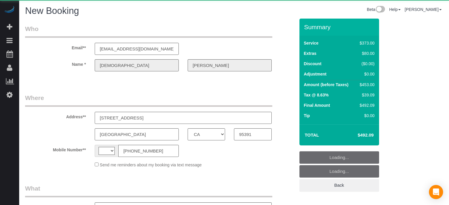
select select "CA"
select select "string:[GEOGRAPHIC_DATA]"
select select "object:682"
select select "string:fspay-0d4ea4f6-f99c-4a32-8c16-11399f697fea"
select select "5"
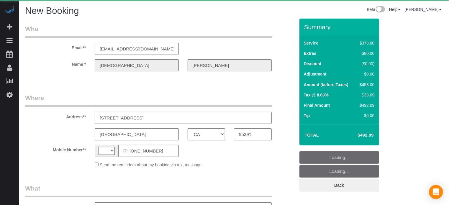
select select "number:9"
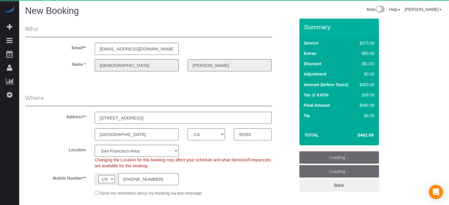
select select "object:851"
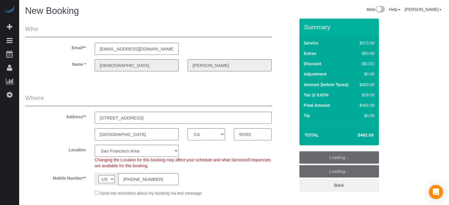
select select "1"
select select "object:863"
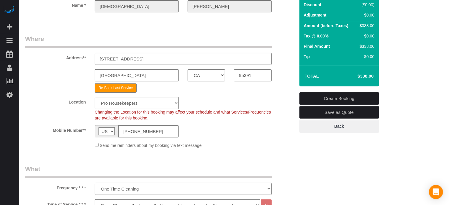
scroll to position [118, 0]
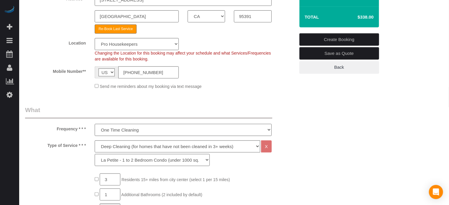
click at [135, 131] on select "One Time Cleaning Weekly Cleaning (20%) - 20.00% (0% for the First Booking) Eve…" at bounding box center [183, 130] width 177 height 12
click at [118, 131] on select "One Time Cleaning Weekly Cleaning (20%) - 20.00% (0% for the First Booking) Eve…" at bounding box center [183, 130] width 177 height 12
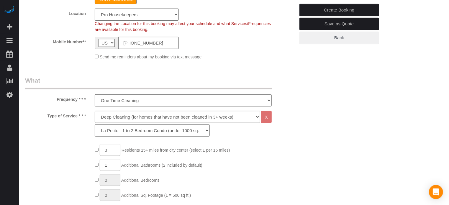
scroll to position [59, 0]
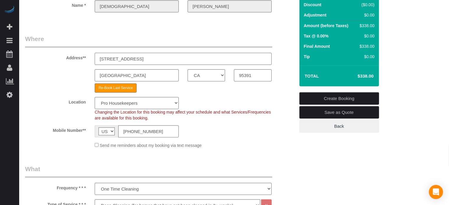
click at [145, 55] on input "[STREET_ADDRESS]" at bounding box center [183, 59] width 177 height 12
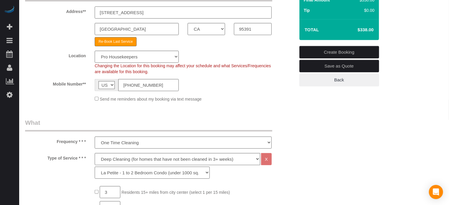
scroll to position [147, 0]
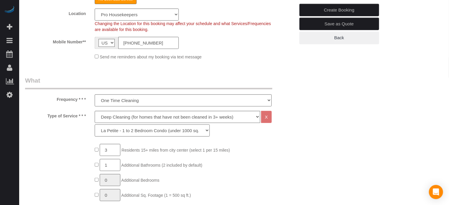
click at [121, 132] on select "La Petite - 1 to 2 Bedroom Condo (under 1000 sq. ft.) La Petite II - 2 Bedroom …" at bounding box center [152, 130] width 115 height 12
select select "95"
click at [95, 124] on select "La Petite - 1 to 2 Bedroom Condo (under 1000 sq. ft.) La Petite II - 2 Bedroom …" at bounding box center [152, 130] width 115 height 12
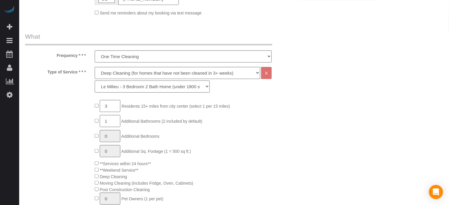
scroll to position [189, 0]
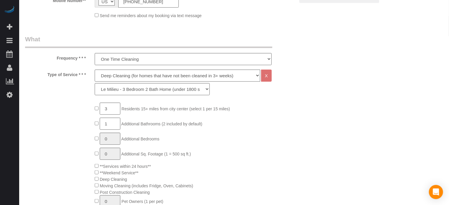
drag, startPoint x: 56, startPoint y: 58, endPoint x: 85, endPoint y: 77, distance: 34.4
click at [85, 77] on label "Type of Service * * *" at bounding box center [56, 74] width 70 height 8
click at [85, 75] on label "Type of Service * * *" at bounding box center [56, 74] width 70 height 8
drag, startPoint x: 85, startPoint y: 75, endPoint x: 59, endPoint y: 60, distance: 29.6
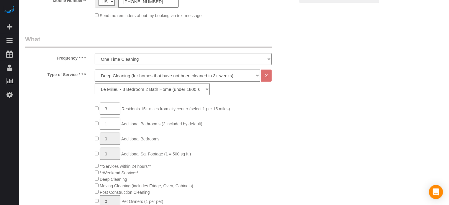
click at [59, 60] on label "Frequency * * *" at bounding box center [56, 57] width 70 height 8
drag, startPoint x: 57, startPoint y: 58, endPoint x: 88, endPoint y: 78, distance: 37.1
click at [88, 78] on div "Type of Service * * * Deep Cleaning (for homes that have not been cleaned in 3+…" at bounding box center [160, 84] width 279 height 29
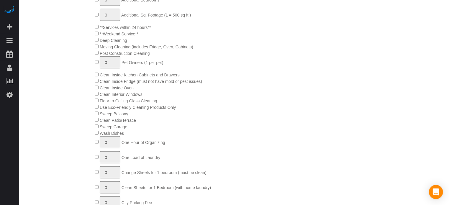
scroll to position [336, 0]
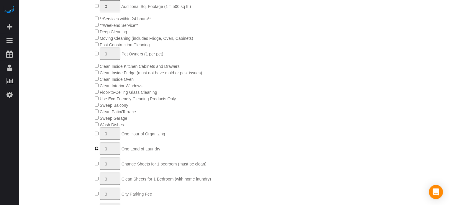
type input "1"
click at [68, 151] on div "3 Residents 15+ miles from city center (select 1 per 15 miles) 1 Additional Bat…" at bounding box center [160, 101] width 279 height 293
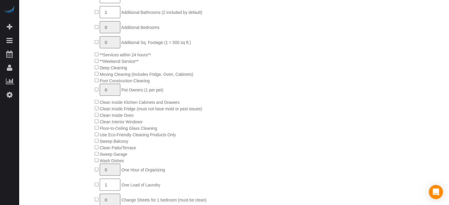
scroll to position [324, 0]
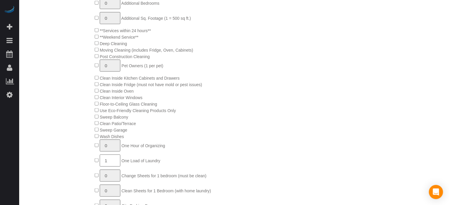
click at [110, 163] on input "1" at bounding box center [110, 160] width 21 height 12
type input "5"
click at [254, 132] on div "3 Residents 15+ miles from city center (select 1 per 15 miles) 1 Additional Bat…" at bounding box center [194, 113] width 209 height 293
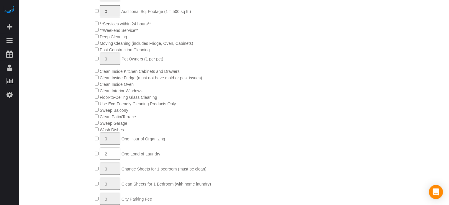
scroll to position [381, 0]
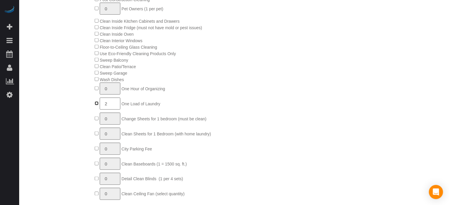
type input "0"
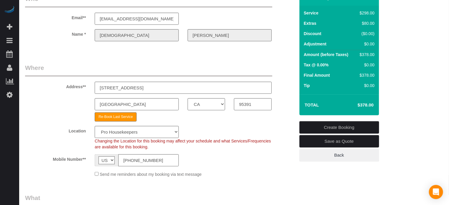
scroll to position [27, 0]
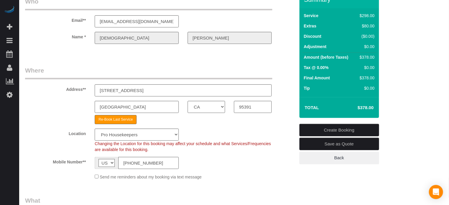
click at [292, 70] on div "Address** 220 South Tradition St" at bounding box center [160, 81] width 279 height 30
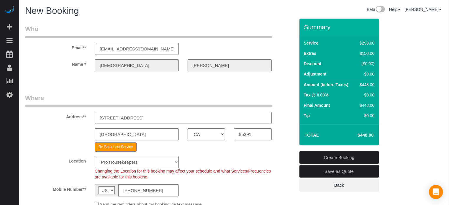
click at [295, 82] on div "Summary Service $298.00 Extras $150.00 Discount ($0.00) Adjustment $0.00 Amount…" at bounding box center [347, 111] width 104 height 185
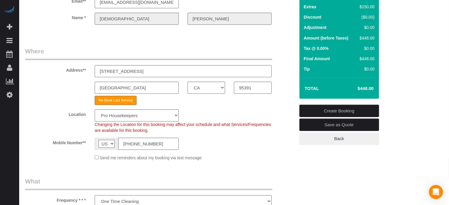
scroll to position [21, 0]
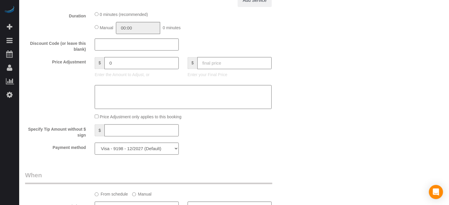
scroll to position [718, 0]
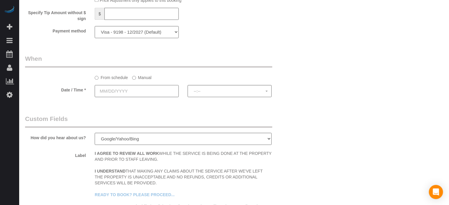
click at [139, 95] on input "text" at bounding box center [137, 91] width 84 height 12
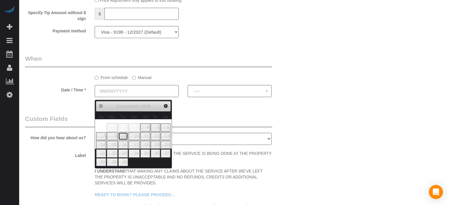
click at [123, 138] on link "9" at bounding box center [122, 136] width 9 height 8
type input "09/09/2025"
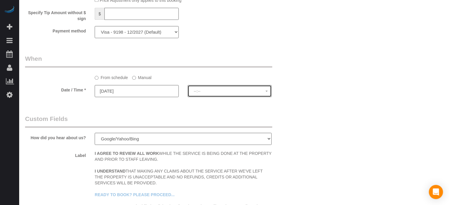
click at [222, 93] on span "--:--" at bounding box center [230, 91] width 72 height 5
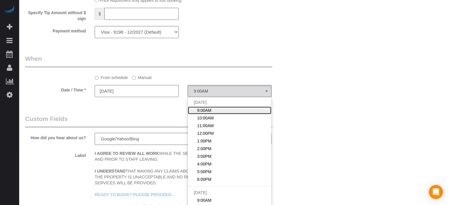
click at [211, 111] on link "9:00AM" at bounding box center [229, 110] width 83 height 8
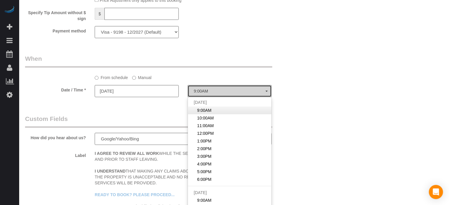
select select "spot1"
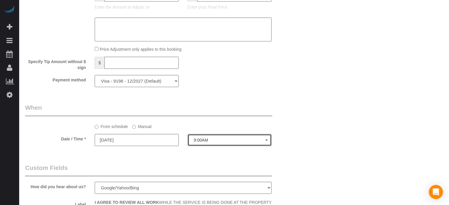
scroll to position [667, 0]
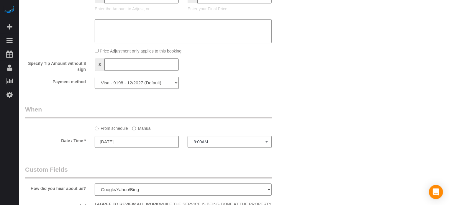
click at [152, 86] on select "Visa - 9198 - 12/2027 (Default) Add Credit Card ─────────────── Cash Check Payp…" at bounding box center [137, 83] width 84 height 12
select select "string:fspay"
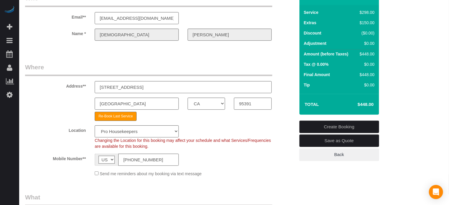
scroll to position [0, 0]
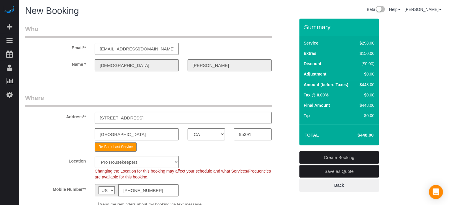
click at [78, 63] on div "Name * Jerah Jones" at bounding box center [160, 65] width 279 height 12
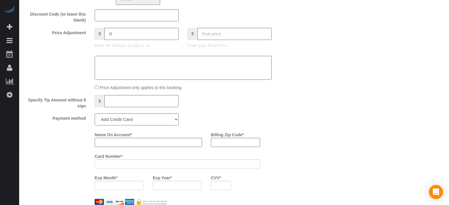
scroll to position [632, 0]
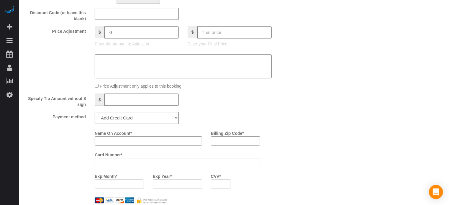
click at [138, 142] on input "Name On Account *" at bounding box center [148, 140] width 107 height 9
paste input "Jerah"
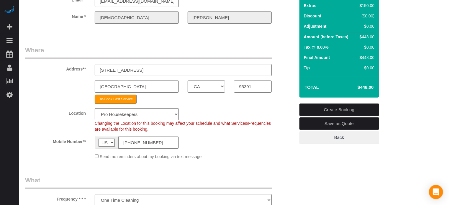
scroll to position [0, 0]
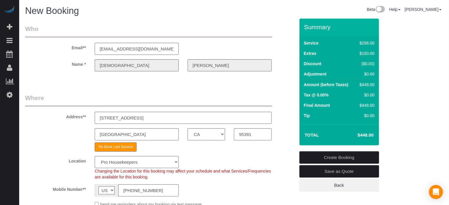
click at [178, 64] on div "Name * Jerah Jones" at bounding box center [160, 65] width 279 height 12
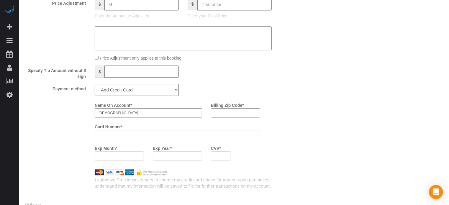
scroll to position [666, 0]
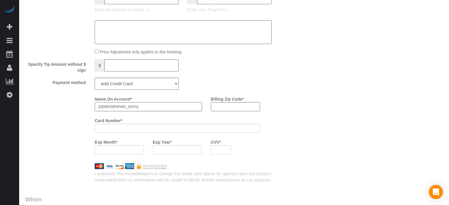
click at [128, 109] on input "Jerah" at bounding box center [148, 106] width 107 height 9
paste input "Jones"
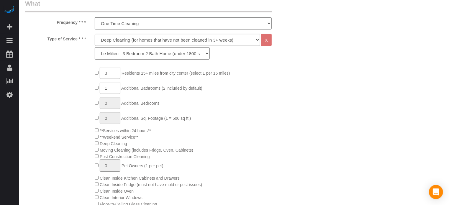
type input "Jerah Jones"
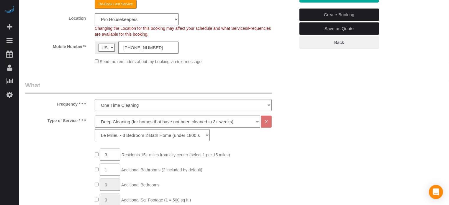
scroll to position [47, 0]
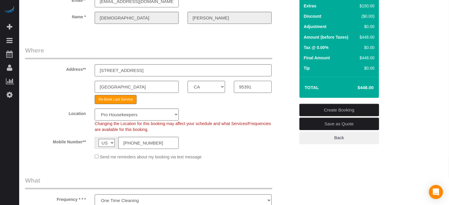
click at [251, 87] on input "95391" at bounding box center [252, 87] width 37 height 12
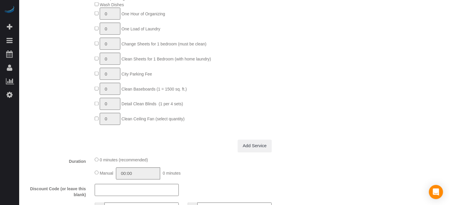
scroll to position [676, 0]
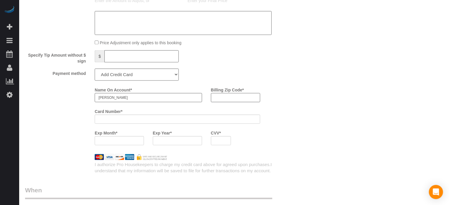
click at [222, 102] on input "Billing Zip Code *" at bounding box center [235, 97] width 49 height 9
paste input "95391"
click at [160, 101] on input "Jerah Jones" at bounding box center [148, 97] width 107 height 9
drag, startPoint x: 134, startPoint y: 100, endPoint x: 87, endPoint y: 102, distance: 47.8
click at [87, 102] on div "Name On Account * Jerah Jones Billing Zip Code * 95391 Card Number * Exp Month …" at bounding box center [160, 117] width 279 height 65
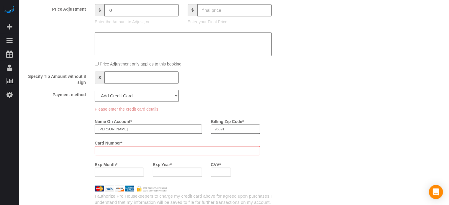
scroll to position [697, 0]
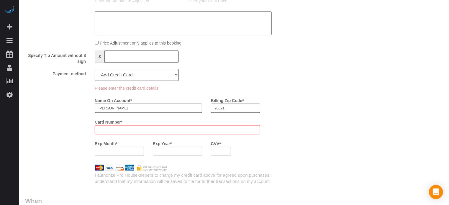
click at [232, 100] on div "Billing Zip Code * 95391" at bounding box center [235, 103] width 58 height 17
click at [232, 100] on label "Billing Zip Code *" at bounding box center [227, 99] width 33 height 8
click at [232, 103] on input "95391" at bounding box center [235, 107] width 49 height 9
click at [230, 108] on input "95391" at bounding box center [235, 107] width 49 height 9
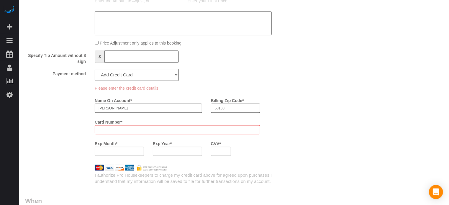
type input "68130"
click at [168, 109] on input "Jerah Jones" at bounding box center [148, 107] width 107 height 9
drag, startPoint x: 142, startPoint y: 112, endPoint x: 64, endPoint y: 113, distance: 77.8
click at [64, 113] on div "Please enter the credit card details Name On Account * Jerah Jones Billing Zip …" at bounding box center [160, 122] width 279 height 75
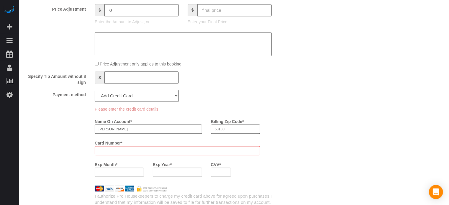
click at [57, 138] on div "Please enter the credit card details Name On Account * Jerah Jones Billing Zip …" at bounding box center [160, 143] width 279 height 75
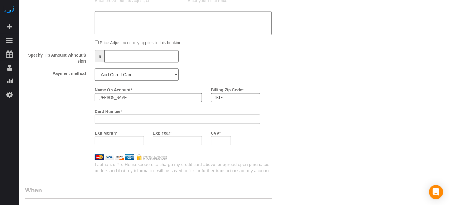
scroll to position [705, 0]
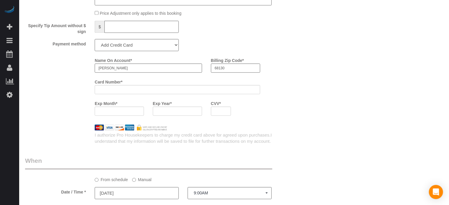
click at [218, 111] on iframe at bounding box center [221, 110] width 12 height 5
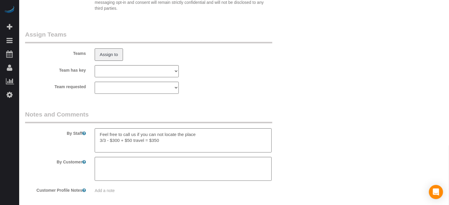
scroll to position [1081, 0]
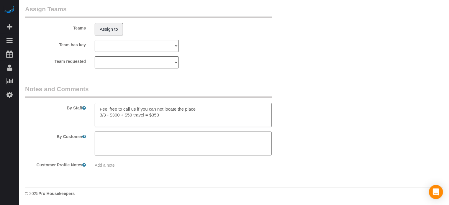
click at [167, 115] on textarea at bounding box center [183, 115] width 177 height 24
drag, startPoint x: 171, startPoint y: 116, endPoint x: 96, endPoint y: 116, distance: 74.9
click at [96, 116] on textarea at bounding box center [183, 115] width 177 height 24
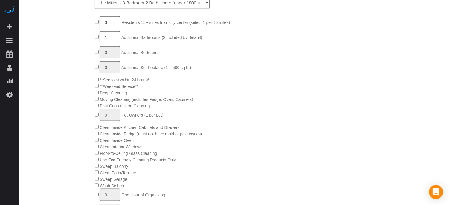
scroll to position [46, 0]
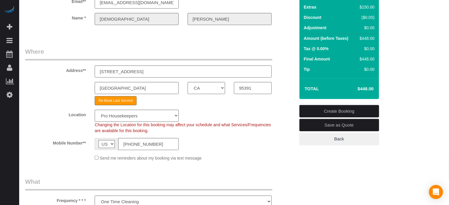
click at [337, 109] on link "Create Booking" at bounding box center [339, 111] width 80 height 12
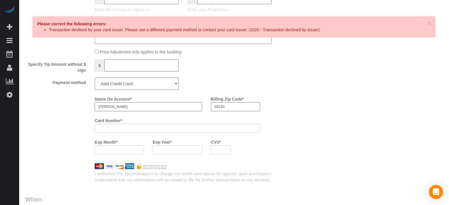
scroll to position [665, 0]
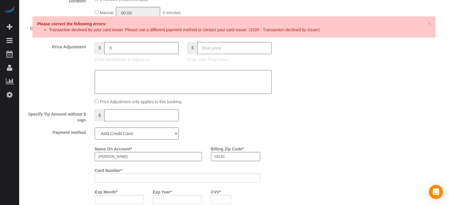
scroll to position [609, 0]
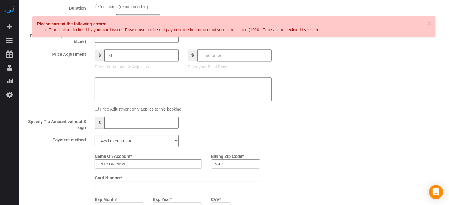
click at [221, 142] on div "Payment method Visa - 9198 - 12/2027 (Default) Add Credit Card ─────────────── …" at bounding box center [160, 141] width 279 height 12
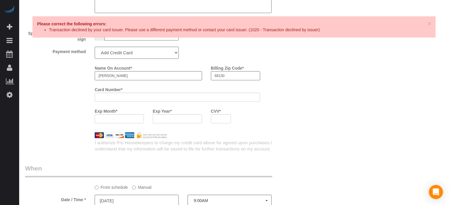
scroll to position [698, 0]
click at [428, 23] on span "×" at bounding box center [429, 23] width 4 height 7
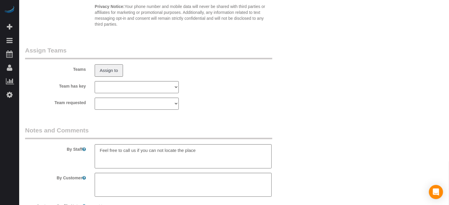
scroll to position [1040, 0]
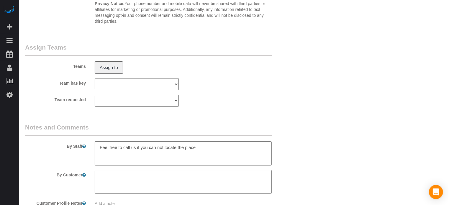
click at [210, 151] on textarea at bounding box center [183, 153] width 177 height 24
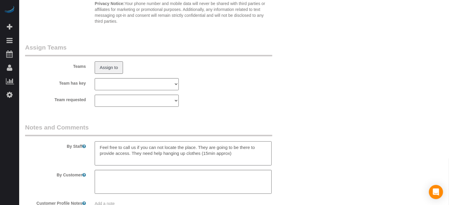
type textarea "Feel free to call us if you can not locate the place. They are going to be ther…"
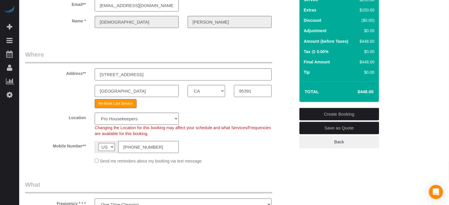
scroll to position [31, 0]
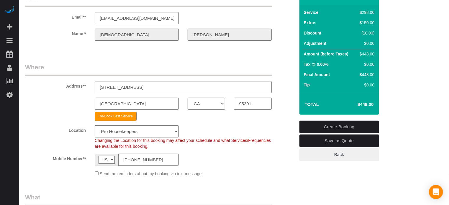
click at [150, 131] on select "Pro Housekeepers Atlanta Austin Boston Chicago Cincinnati Clearwater Denver Ft …" at bounding box center [137, 131] width 84 height 12
select select "5"
click at [95, 125] on select "Pro Housekeepers Atlanta Austin Boston Chicago Cincinnati Clearwater Denver Ft …" at bounding box center [137, 131] width 84 height 12
select select "object:2012"
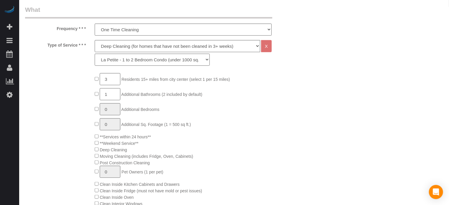
scroll to position [230, 0]
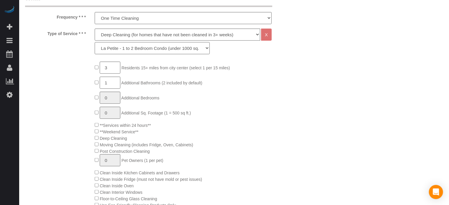
click at [168, 49] on select "La Petite - 1 to 2 Bedroom Condo (under 1000 sq. ft.) La Petite II - 2 Bedroom …" at bounding box center [152, 48] width 115 height 12
select select "212"
click at [95, 42] on select "La Petite - 1 to 2 Bedroom Condo (under 1000 sq. ft.) La Petite II - 2 Bedroom …" at bounding box center [152, 48] width 115 height 12
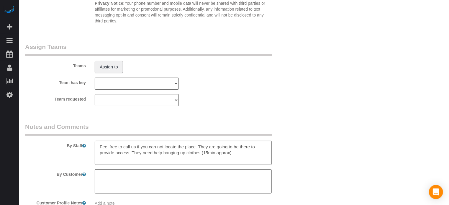
scroll to position [1119, 0]
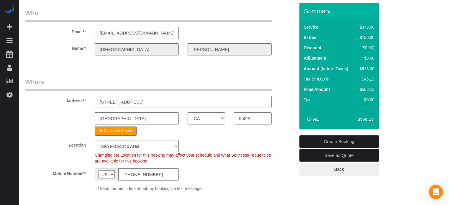
scroll to position [13, 0]
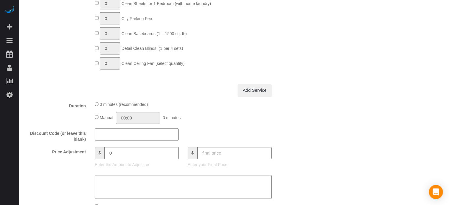
scroll to position [526, 0]
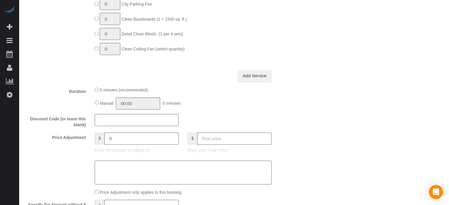
click at [441, 92] on div "Who Email** jonesnana27@gmail.com Name * Jerah Jones Where Address** 220 South …" at bounding box center [234, 134] width 418 height 1282
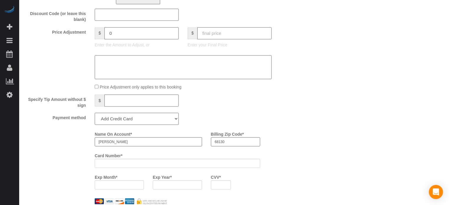
scroll to position [630, 0]
click at [133, 125] on select "Visa - 9198 - 12/2027 (Default) Add Credit Card ─────────────── Cash Check Payp…" at bounding box center [137, 119] width 84 height 12
click at [95, 116] on select "Visa - 9198 - 12/2027 (Default) Add Credit Card ─────────────── Cash Check Payp…" at bounding box center [137, 119] width 84 height 12
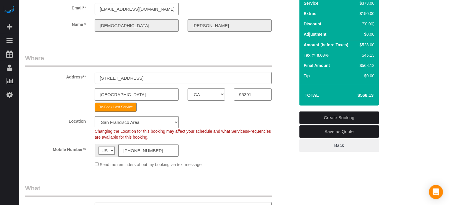
scroll to position [55, 0]
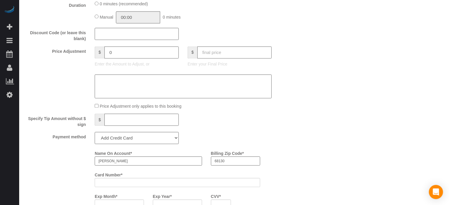
scroll to position [674, 0]
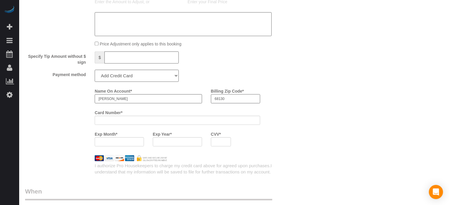
click at [243, 103] on input "68130" at bounding box center [235, 98] width 49 height 9
type input "95014"
click at [295, 96] on div "Name On Account * Jerah Jones Billing Zip Code * 95014 Card Number * Exp Month …" at bounding box center [194, 118] width 209 height 65
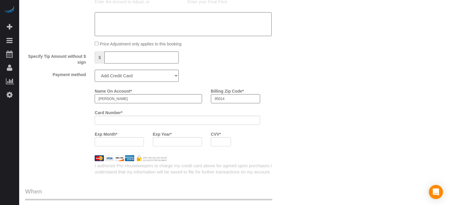
click at [78, 101] on div "Name On Account * Jerah Jones Billing Zip Code * 95014 Card Number * Exp Month …" at bounding box center [160, 118] width 279 height 65
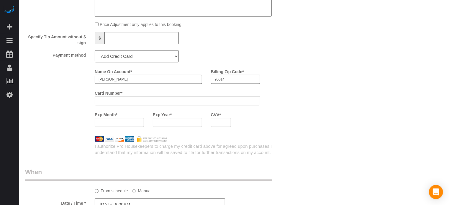
scroll to position [704, 0]
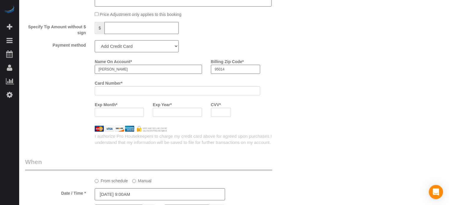
click at [78, 105] on div "Name On Account * Jerah Jones Billing Zip Code * 95014 Card Number * Exp Month …" at bounding box center [160, 89] width 279 height 65
click at [76, 121] on div "Name On Account * Jerah Jones Billing Zip Code * 95014 Card Number * Exp Month …" at bounding box center [160, 89] width 279 height 65
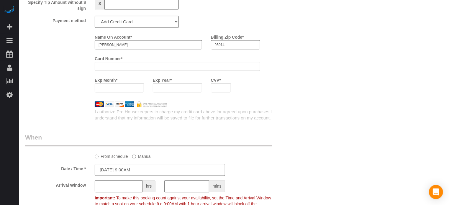
scroll to position [763, 0]
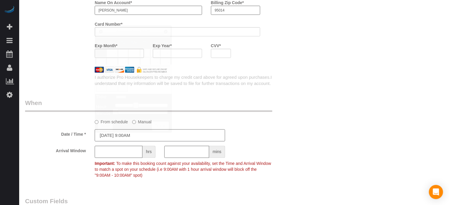
click at [122, 139] on input "09/09/2025 9:00AM" at bounding box center [160, 135] width 130 height 12
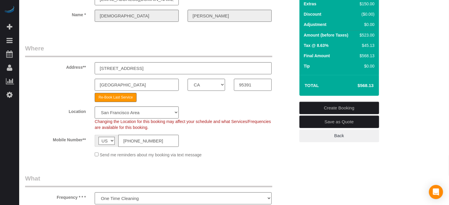
scroll to position [46, 0]
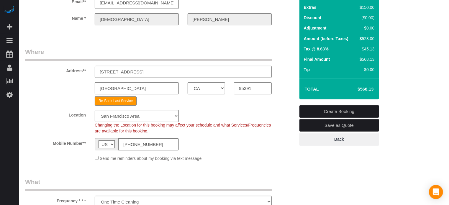
click at [265, 149] on div "Mobile Number** AF AL DZ AD AO AI AQ AG AR AM AW AU AT AZ BS BH BD BB BY BE BZ …" at bounding box center [160, 144] width 279 height 12
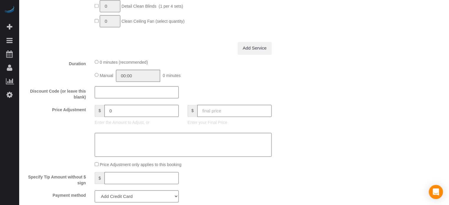
scroll to position [577, 0]
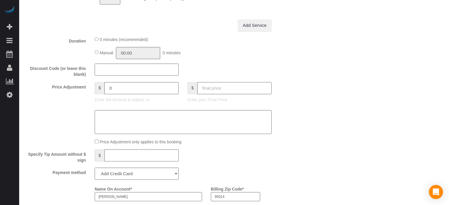
click at [223, 94] on input "text" at bounding box center [234, 88] width 74 height 12
type input "518"
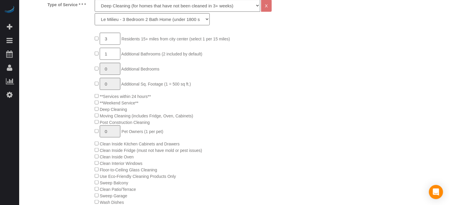
type input "-46.15"
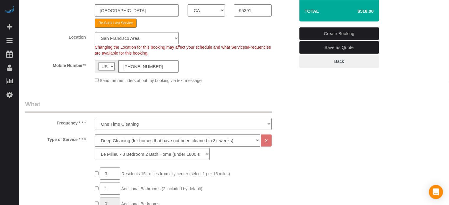
scroll to position [75, 0]
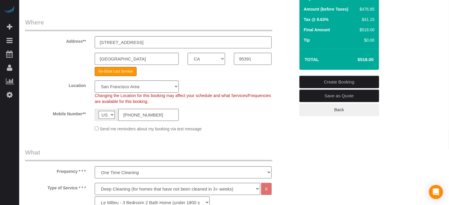
click at [337, 79] on link "Create Booking" at bounding box center [339, 82] width 80 height 12
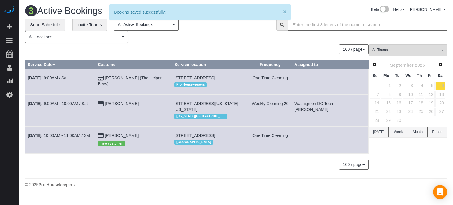
click at [284, 10] on button "×" at bounding box center [285, 12] width 4 height 6
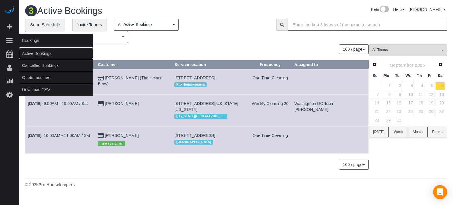
click at [33, 52] on link "Active Bookings" at bounding box center [56, 53] width 74 height 12
click at [41, 54] on link "Active Bookings" at bounding box center [56, 53] width 74 height 12
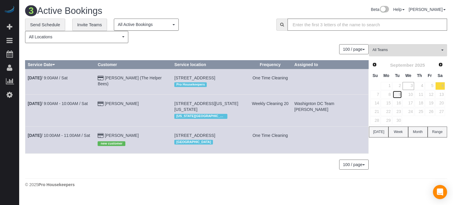
click at [398, 94] on link "9" at bounding box center [397, 94] width 10 height 8
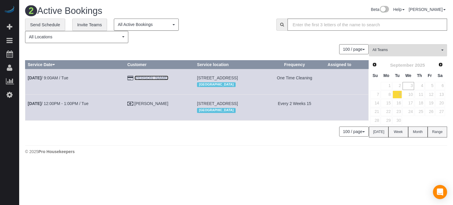
click at [143, 78] on link "Jerah Jones" at bounding box center [151, 77] width 34 height 5
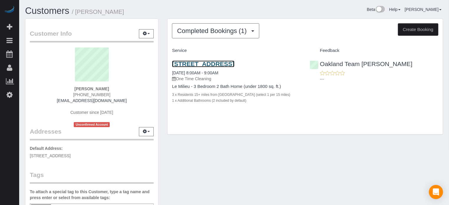
click at [220, 64] on link "220 South Tradition St, Mountain House, CA 95391" at bounding box center [203, 63] width 62 height 7
click at [162, 48] on div "Customer Info Edit Contact Info Send Message Email Preferences Special Sales Ta…" at bounding box center [92, 167] width 142 height 297
click at [165, 62] on div "Completed Bookings (1) Completed Bookings (1) Upcoming Bookings (1) Cancelled B…" at bounding box center [305, 80] width 284 height 122
click at [380, 182] on div "Customer Info Edit Contact Info Send Message Email Preferences Special Sales Ta…" at bounding box center [234, 167] width 427 height 297
click at [278, 166] on div "Customer Info Edit Contact Info Send Message Email Preferences Special Sales Ta…" at bounding box center [234, 167] width 427 height 297
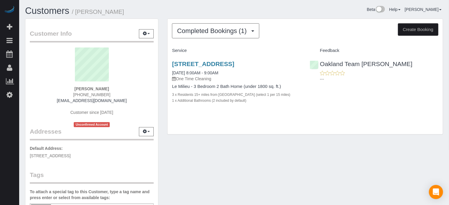
click at [162, 78] on div "Customer Info Edit Contact Info Send Message Email Preferences Special Sales Ta…" at bounding box center [92, 167] width 142 height 297
click at [438, 161] on div "Customer Info Edit Contact Info Send Message Email Preferences Special Sales Ta…" at bounding box center [234, 167] width 427 height 297
click at [202, 37] on button "Completed Bookings (1)" at bounding box center [215, 30] width 87 height 15
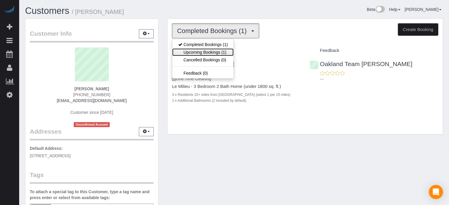
click at [200, 52] on link "Upcoming Bookings (1)" at bounding box center [202, 52] width 61 height 8
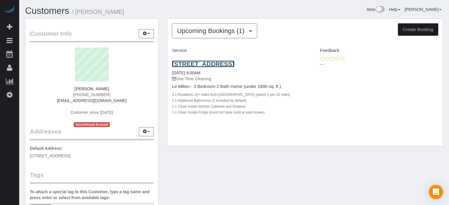
click at [198, 65] on link "220 South Tradition St, Mountain House, CA 95391" at bounding box center [203, 63] width 62 height 7
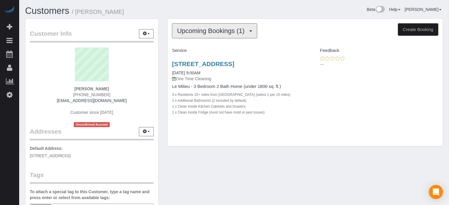
click at [204, 32] on span "Upcoming Bookings (1)" at bounding box center [212, 30] width 70 height 7
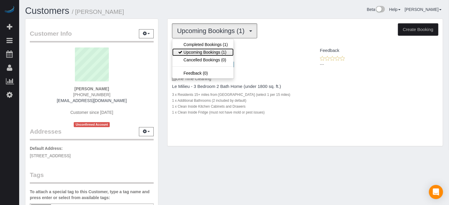
click at [208, 51] on link "Upcoming Bookings (1)" at bounding box center [202, 52] width 61 height 8
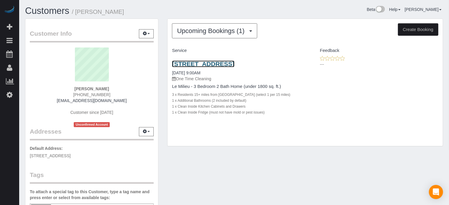
click at [195, 63] on link "220 South Tradition St, Mountain House, CA 95391" at bounding box center [203, 63] width 62 height 7
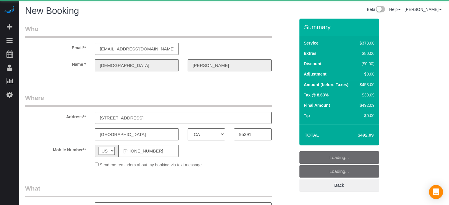
select select "CA"
select select "number:9"
select select "object:851"
select select "5"
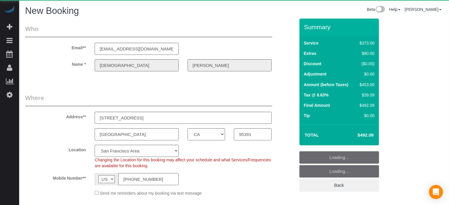
select select "1"
select select "object:863"
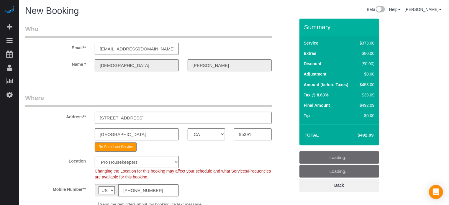
select select "93"
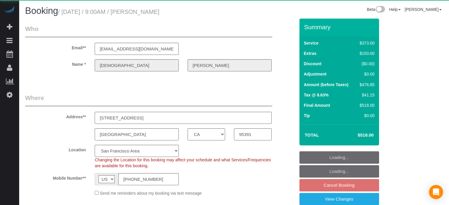
select select "CA"
select select "string:fspay-09aed234-43a6-43b2-9228-657b19d51d42"
select select "number:9"
select select "object:811"
select select "5"
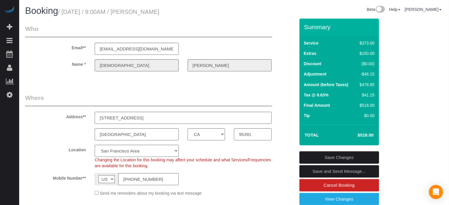
click at [31, 66] on label "Name *" at bounding box center [56, 63] width 70 height 8
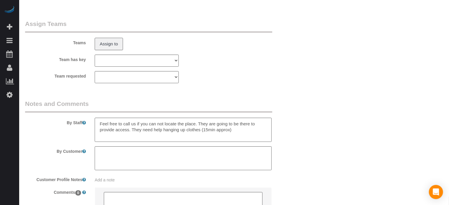
scroll to position [1035, 0]
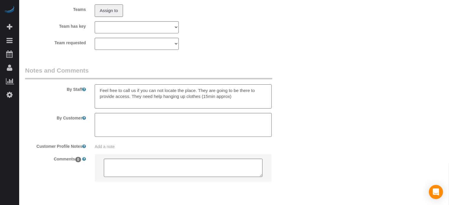
drag, startPoint x: 236, startPoint y: 98, endPoint x: 133, endPoint y: 100, distance: 103.2
click at [133, 100] on textarea at bounding box center [183, 96] width 177 height 24
click at [189, 76] on legend "Notes and Comments" at bounding box center [148, 72] width 247 height 13
type textarea "Feel free to call us if you can not locate the place. They are going to be ther…"
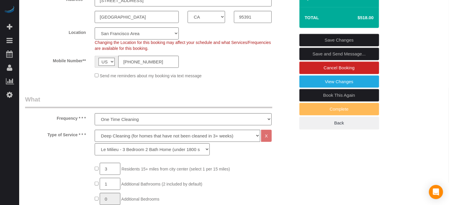
scroll to position [118, 0]
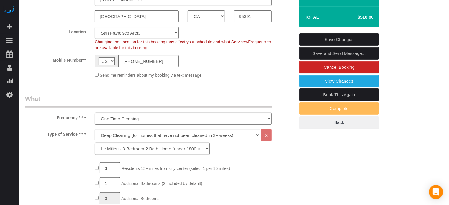
click at [323, 39] on link "Save Changes" at bounding box center [339, 39] width 80 height 12
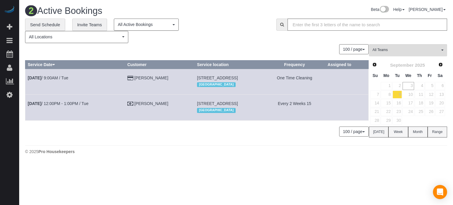
drag, startPoint x: 432, startPoint y: 162, endPoint x: 419, endPoint y: 160, distance: 14.0
click at [432, 157] on footer "© 2025 Pro Housekeepers" at bounding box center [236, 151] width 422 height 12
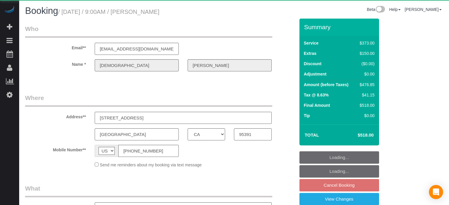
select select "CA"
select select "string:fspay-09aed234-43a6-43b2-9228-657b19d51d42"
select select "object:682"
select select "5"
select select "number:9"
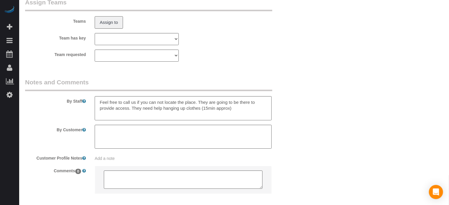
scroll to position [1056, 0]
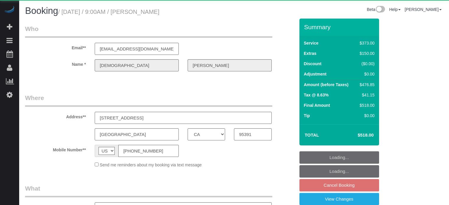
select select "CA"
select select "string:fspay-09aed234-43a6-43b2-9228-657b19d51d42"
select select "object:682"
select select "5"
select select "number:9"
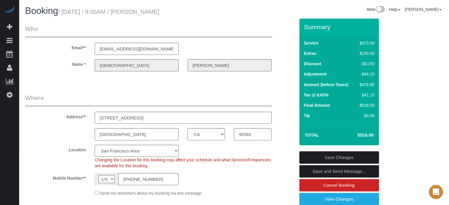
click at [135, 116] on input "[STREET_ADDRESS]" at bounding box center [183, 118] width 177 height 12
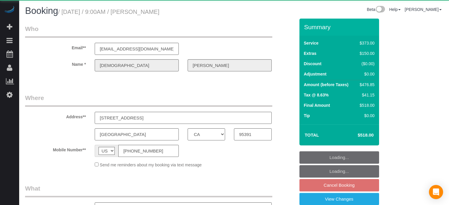
select select "CA"
select select "string:fspay-09aed234-43a6-43b2-9228-657b19d51d42"
select select "object:682"
select select "5"
select select "number:9"
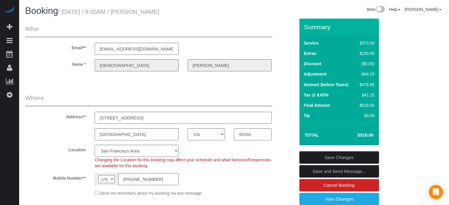
click at [292, 94] on div "Address** 220 South Tradition St" at bounding box center [160, 108] width 279 height 30
click at [287, 39] on div "Email** jonesnana27@gmail.com" at bounding box center [160, 39] width 279 height 30
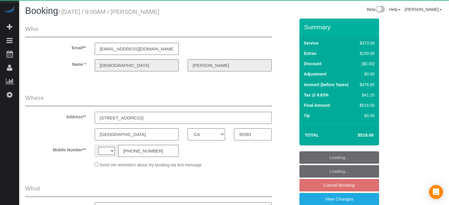
select select "CA"
select select "string:US"
select select "string:fspay-09aed234-43a6-43b2-9228-657b19d51d42"
select select "object:811"
select select "5"
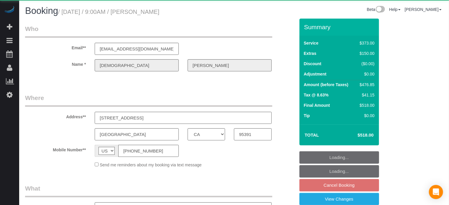
select select "number:9"
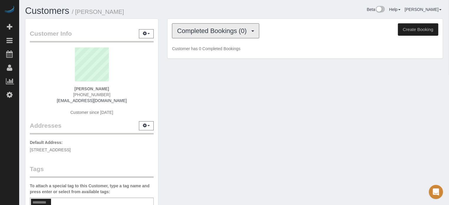
click at [222, 32] on span "Completed Bookings (0)" at bounding box center [213, 30] width 73 height 7
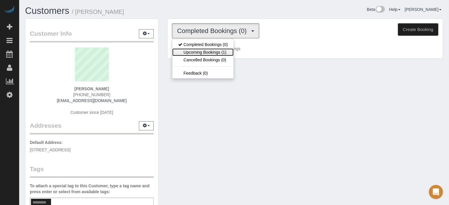
click at [214, 49] on link "Upcoming Bookings (1)" at bounding box center [202, 52] width 61 height 8
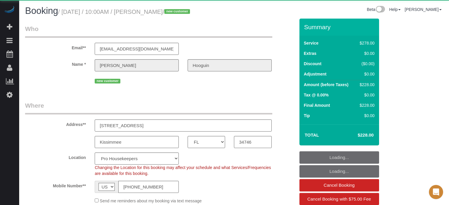
select select "FL"
select select "number:9"
select select "object:1217"
select select "spot1"
select select "5"
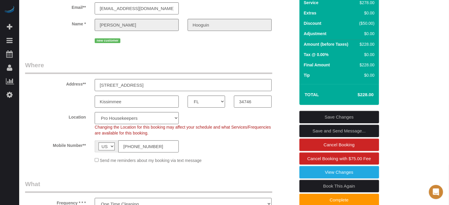
scroll to position [147, 0]
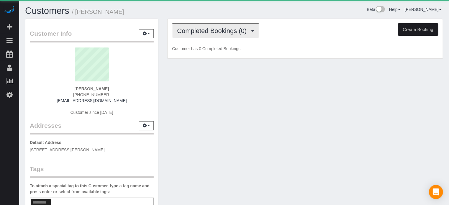
click at [195, 30] on span "Completed Bookings (0)" at bounding box center [213, 30] width 73 height 7
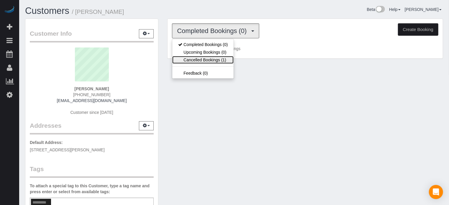
click at [210, 59] on link "Cancelled Bookings (1)" at bounding box center [202, 60] width 61 height 8
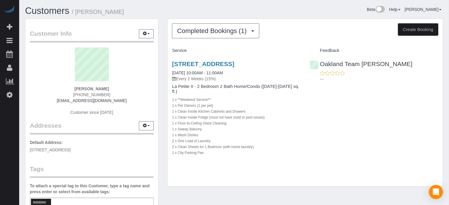
click at [164, 90] on div "Completed Bookings (1) Completed Bookings (1) Upcoming Bookings (2) Cancelled B…" at bounding box center [305, 106] width 284 height 174
click at [165, 50] on div "Completed Bookings (1) Completed Bookings (1) Upcoming Bookings (2) Cancelled B…" at bounding box center [305, 106] width 284 height 174
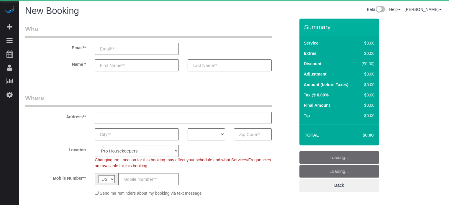
select select "number:9"
select select "object:1181"
select select "4"
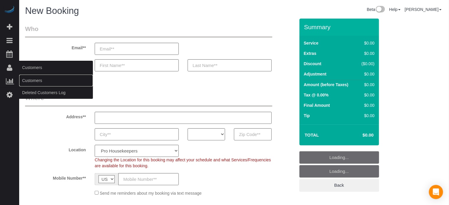
click at [33, 82] on link "Customers" at bounding box center [56, 81] width 74 height 12
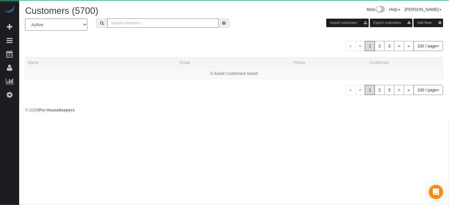
click at [144, 20] on input "text" at bounding box center [162, 23] width 111 height 9
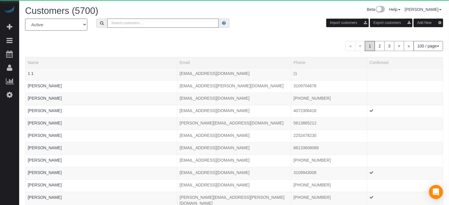
paste input "[PERSON_NAME]"
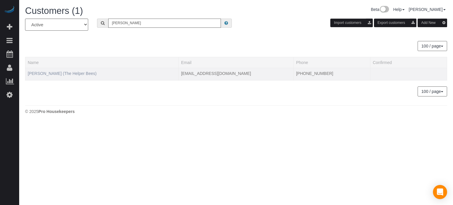
type input "[PERSON_NAME]"
click at [58, 71] on link "[PERSON_NAME] (The Helper Bees)" at bounding box center [62, 73] width 69 height 5
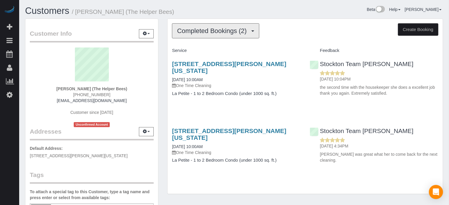
click at [229, 36] on button "Completed Bookings (2)" at bounding box center [215, 30] width 87 height 15
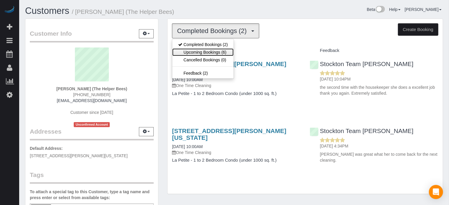
click at [189, 49] on link "Upcoming Bookings (6)" at bounding box center [202, 52] width 61 height 8
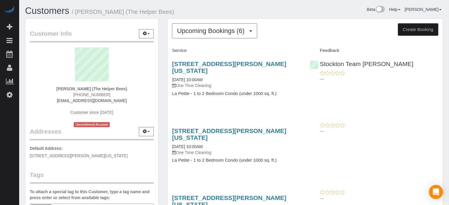
click at [162, 63] on div "Customer Info Edit Contact Info Send Message Email Preferences Special Sales Ta…" at bounding box center [92, 164] width 142 height 291
click at [201, 26] on button "Upcoming Bookings (6)" at bounding box center [214, 30] width 85 height 15
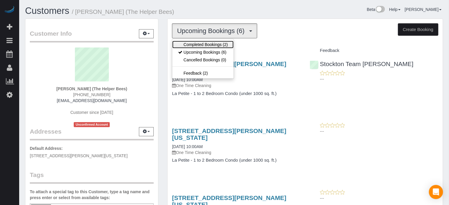
click at [202, 42] on link "Completed Bookings (2)" at bounding box center [202, 45] width 61 height 8
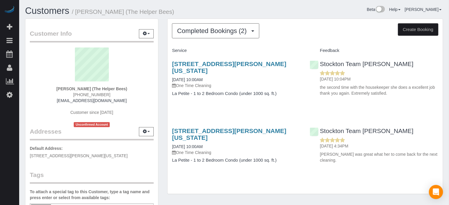
click at [161, 45] on div "Customer Info Edit Contact Info Send Message Email Preferences Special Sales Ta…" at bounding box center [92, 164] width 142 height 291
